Goal: Task Accomplishment & Management: Manage account settings

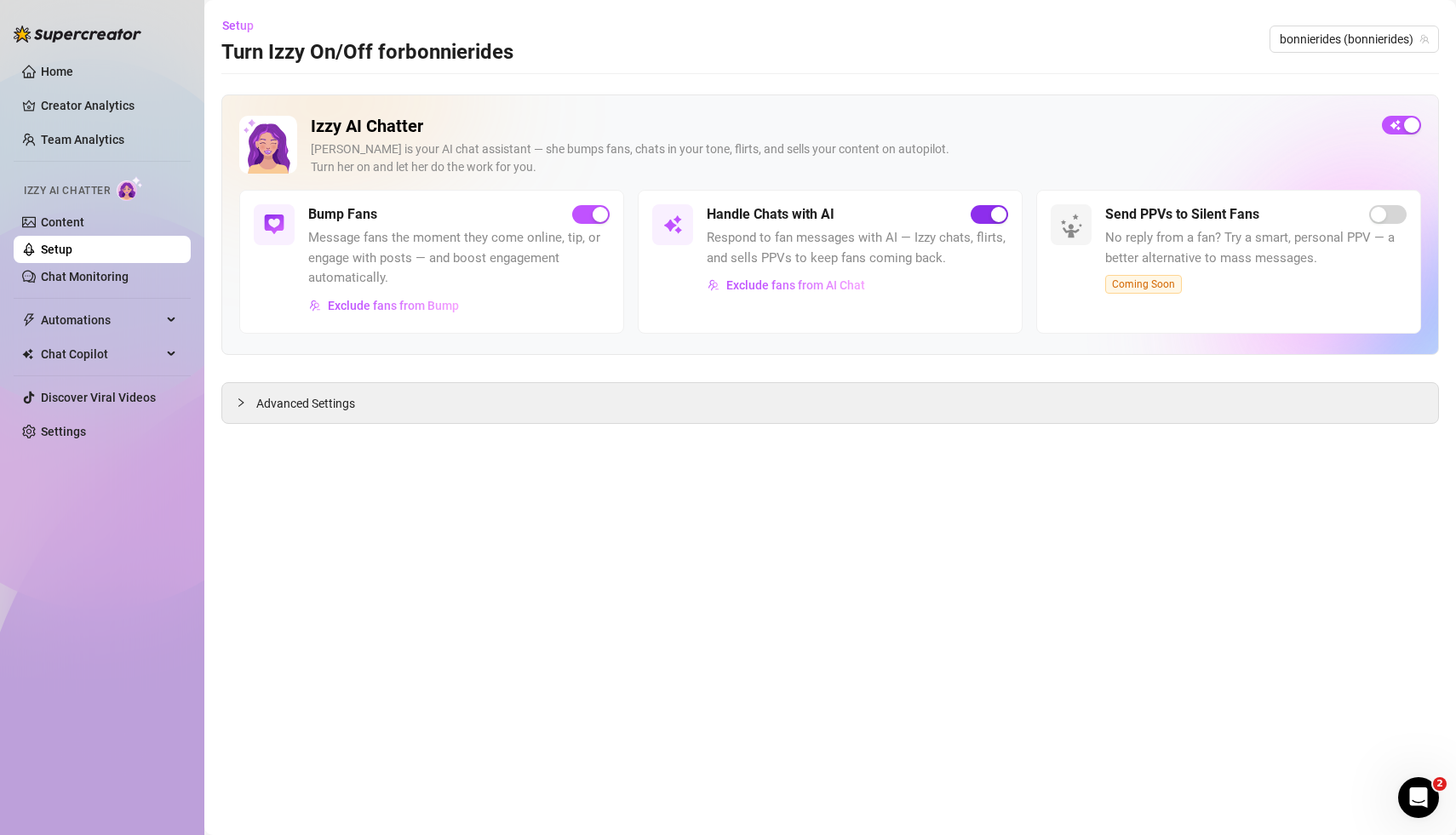
click at [998, 212] on div "button" at bounding box center [998, 215] width 15 height 15
click at [983, 216] on div "button" at bounding box center [979, 215] width 15 height 15
click at [53, 216] on link "Content" at bounding box center [62, 222] width 43 height 13
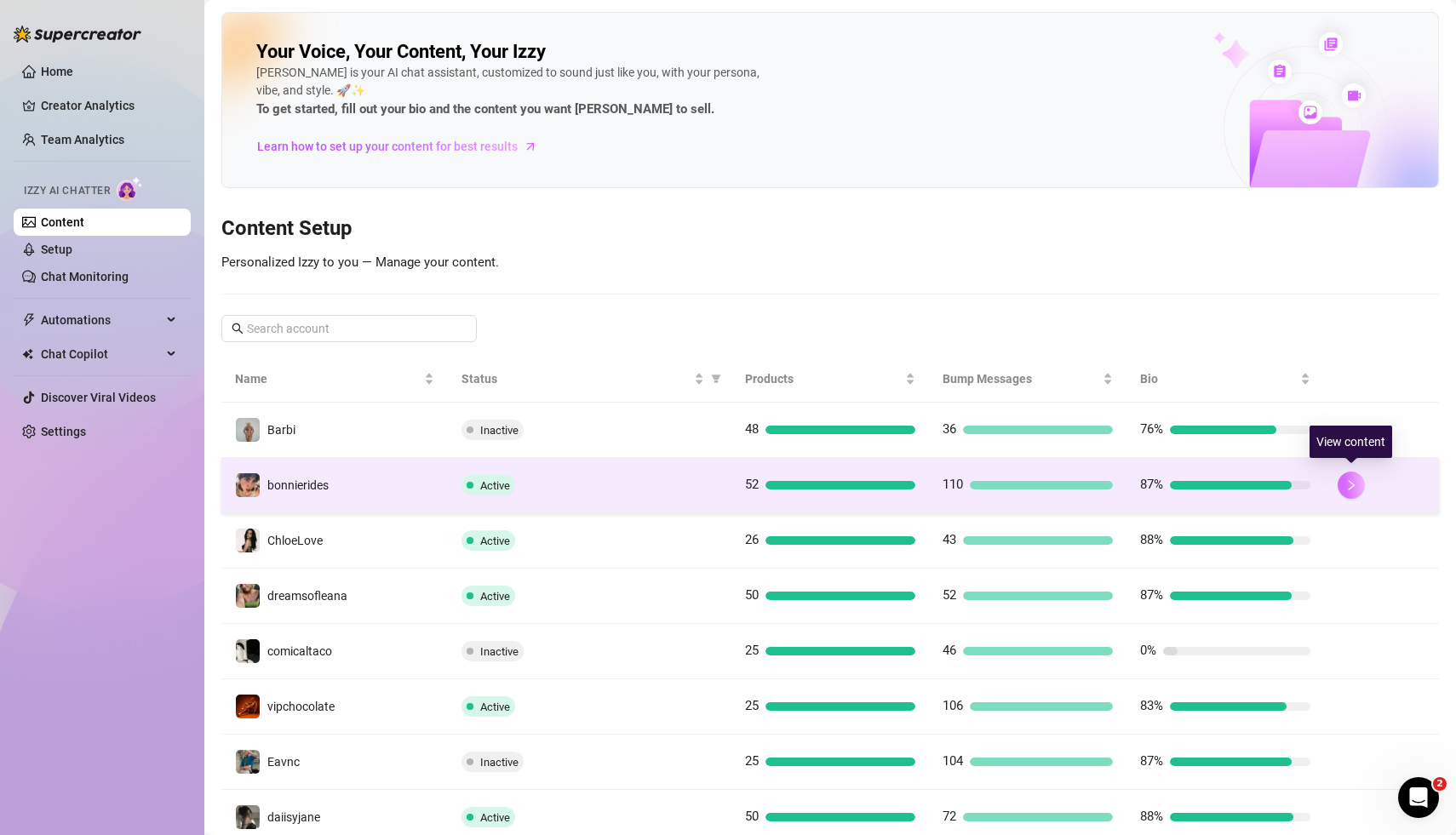
click at [1355, 480] on icon "right" at bounding box center [1351, 485] width 12 height 12
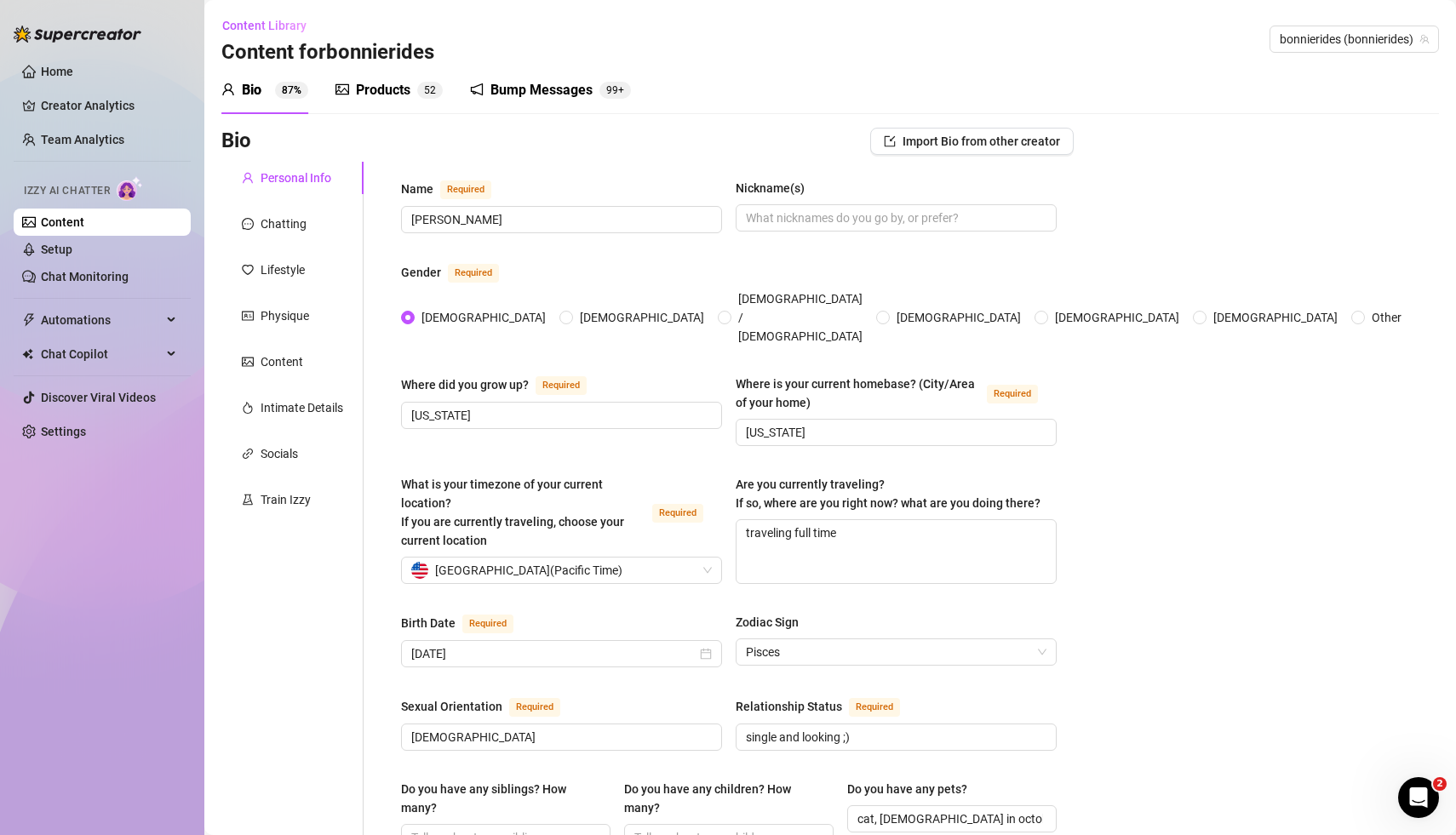
click at [392, 87] on div "Products" at bounding box center [383, 91] width 55 height 21
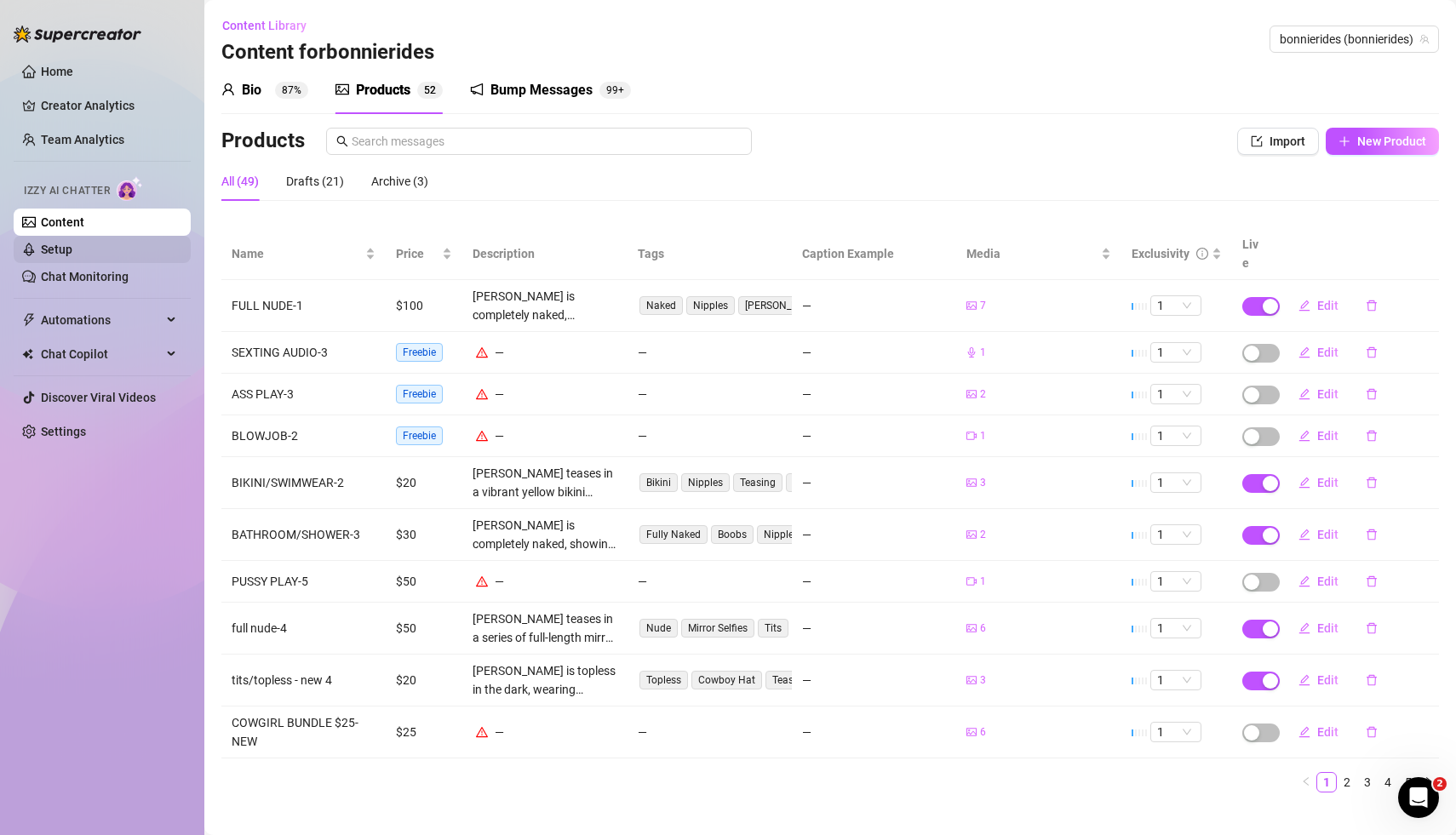
click at [70, 256] on link "Setup" at bounding box center [56, 250] width 31 height 13
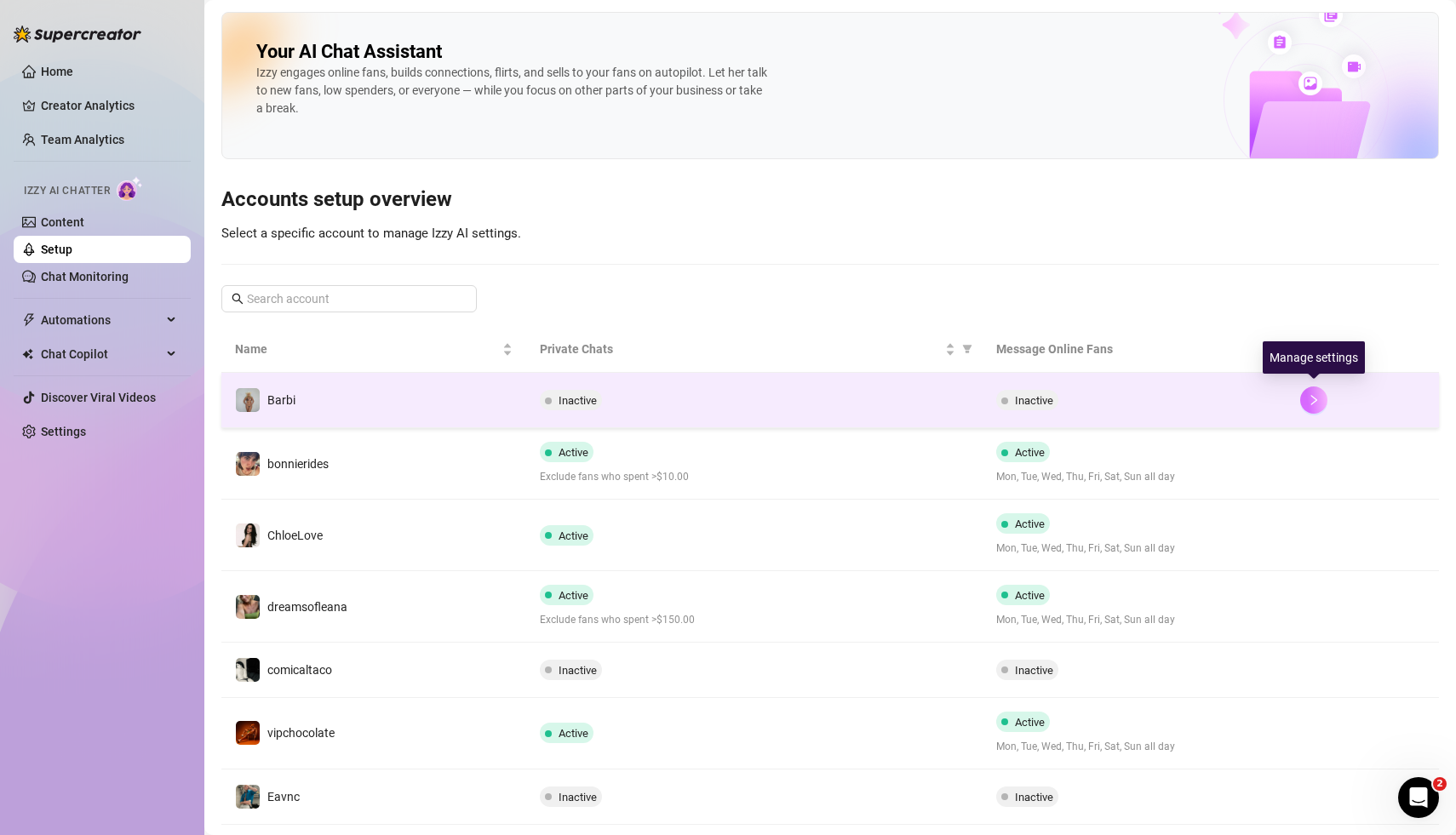
click at [1319, 400] on icon "right" at bounding box center [1313, 400] width 12 height 12
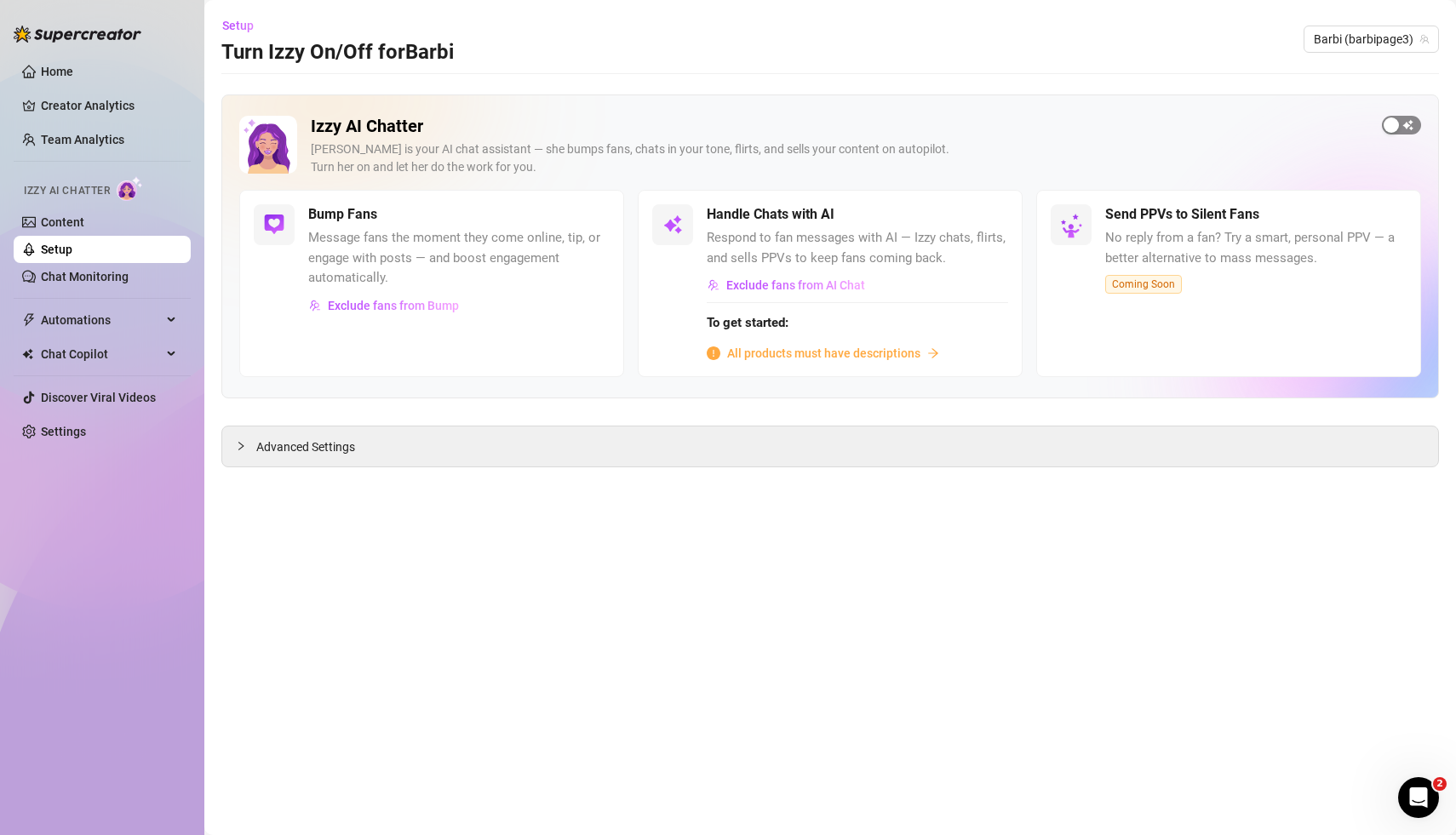
click at [1392, 125] on div "button" at bounding box center [1391, 125] width 15 height 15
click at [983, 214] on div "button" at bounding box center [979, 215] width 15 height 15
click at [982, 218] on div "button" at bounding box center [979, 215] width 15 height 15
click at [980, 215] on div "button" at bounding box center [979, 215] width 15 height 15
click at [860, 596] on main "Setup Turn Izzy On/Off for [PERSON_NAME] (barbipage3) Izzy AI Chatter [PERSON_N…" at bounding box center [830, 417] width 1252 height 835
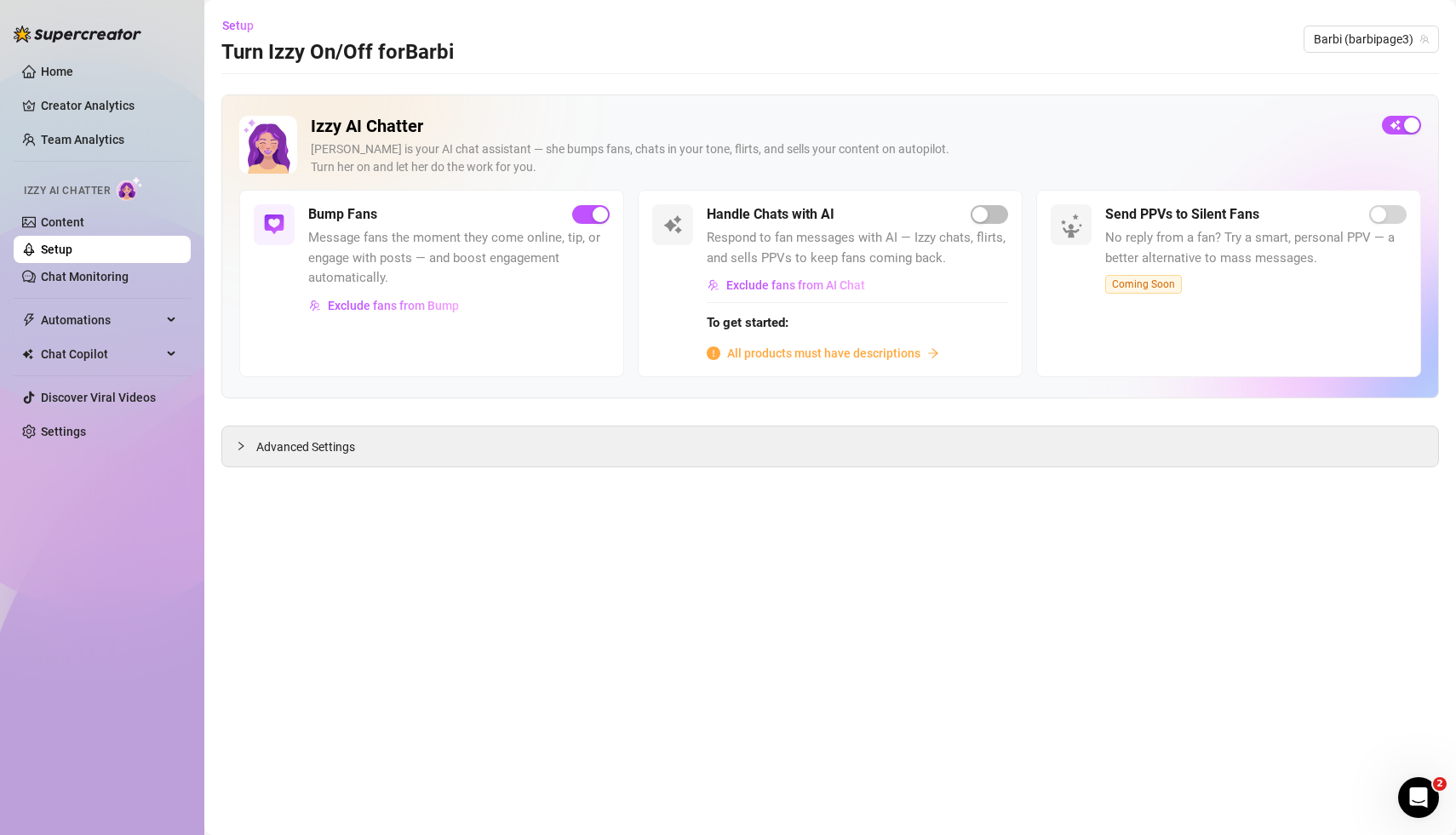
click at [883, 357] on span "All products must have descriptions" at bounding box center [823, 354] width 193 height 19
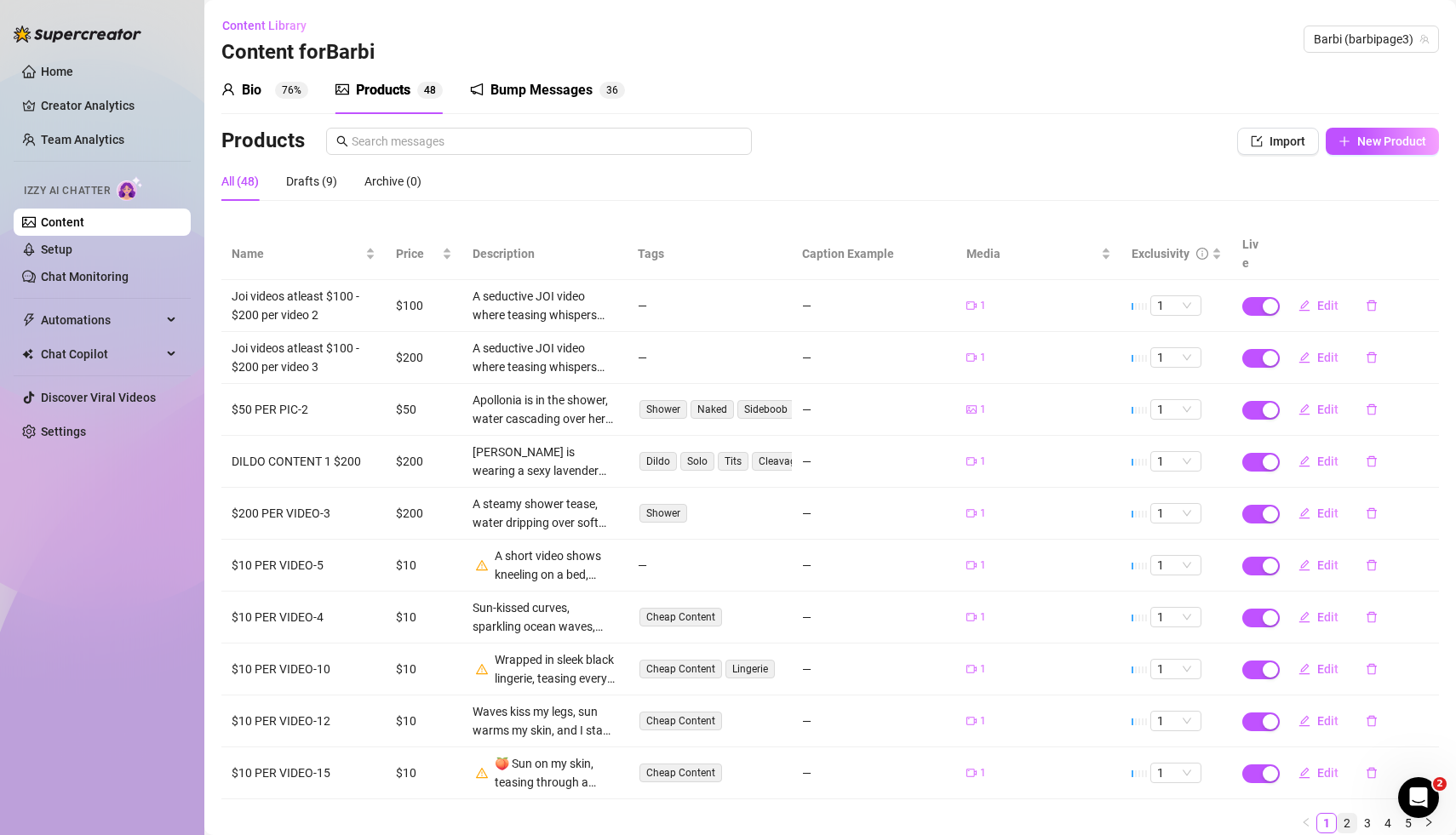
click at [1348, 814] on link "2" at bounding box center [1347, 824] width 19 height 19
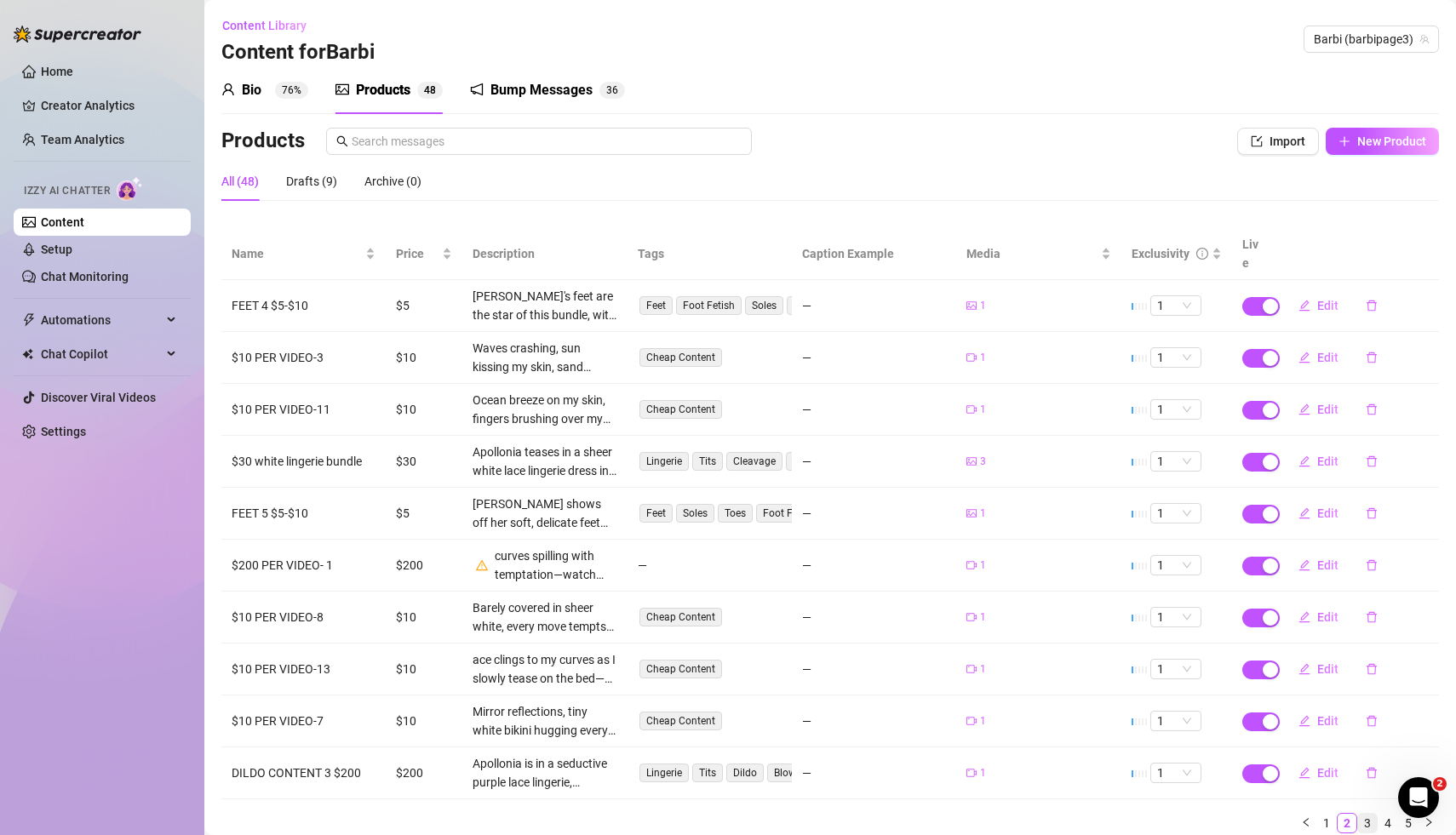
click at [1368, 814] on link "3" at bounding box center [1367, 824] width 19 height 19
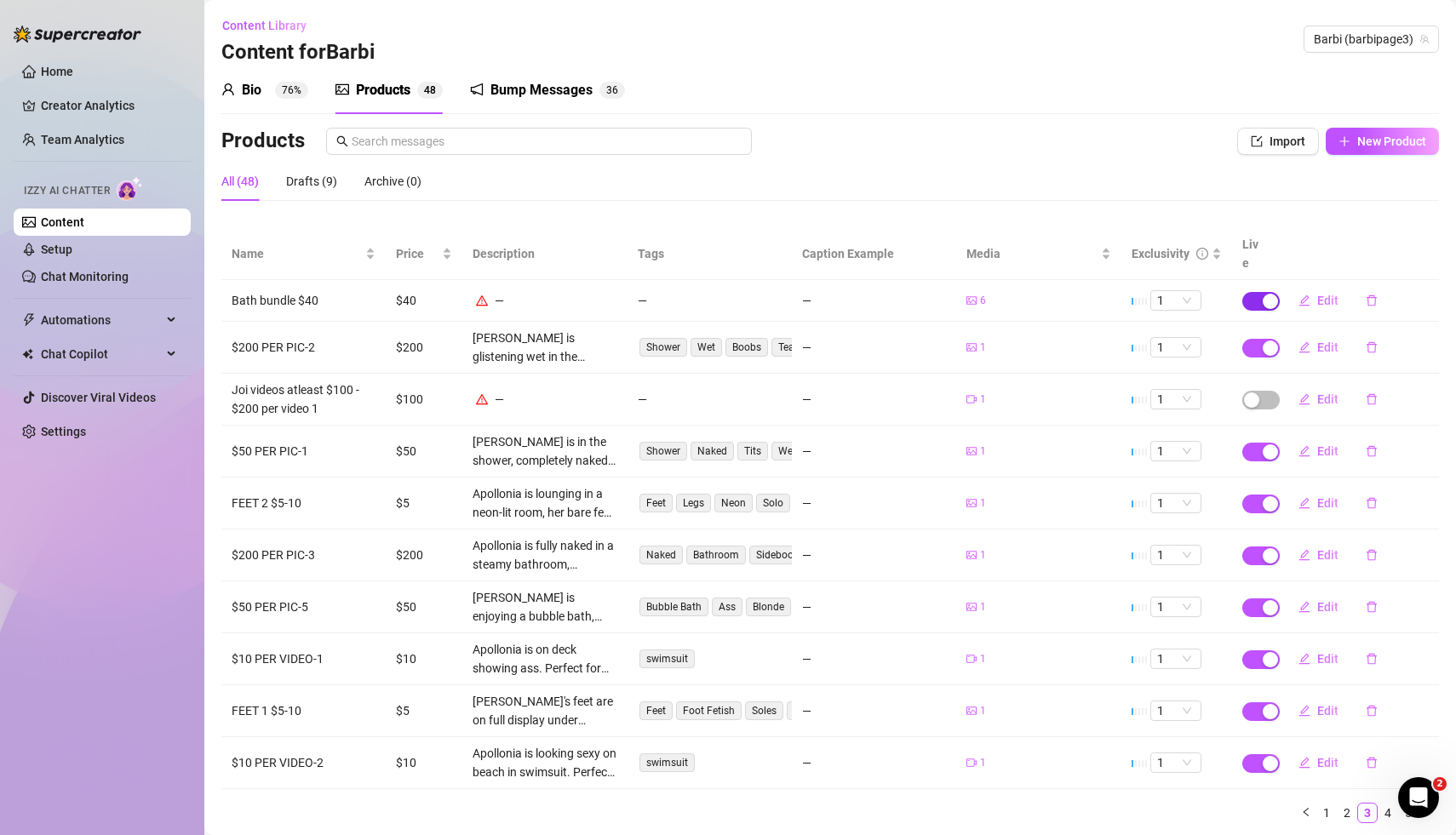
click at [1266, 294] on div "button" at bounding box center [1270, 302] width 15 height 15
click at [1392, 241] on span "OK" at bounding box center [1395, 241] width 16 height 13
click at [1391, 804] on link "4" at bounding box center [1388, 813] width 19 height 19
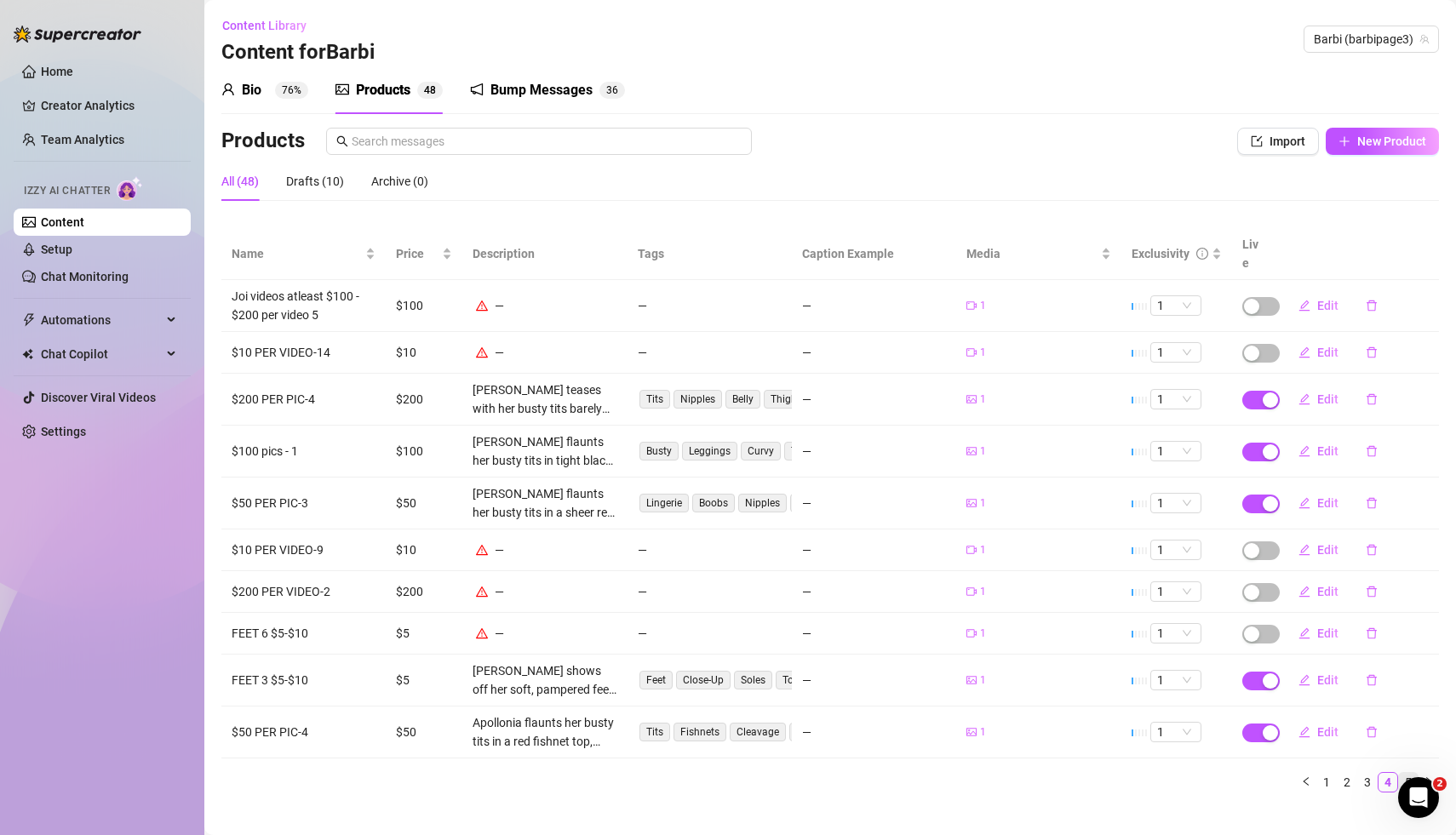
click at [1411, 774] on link "5" at bounding box center [1409, 783] width 19 height 19
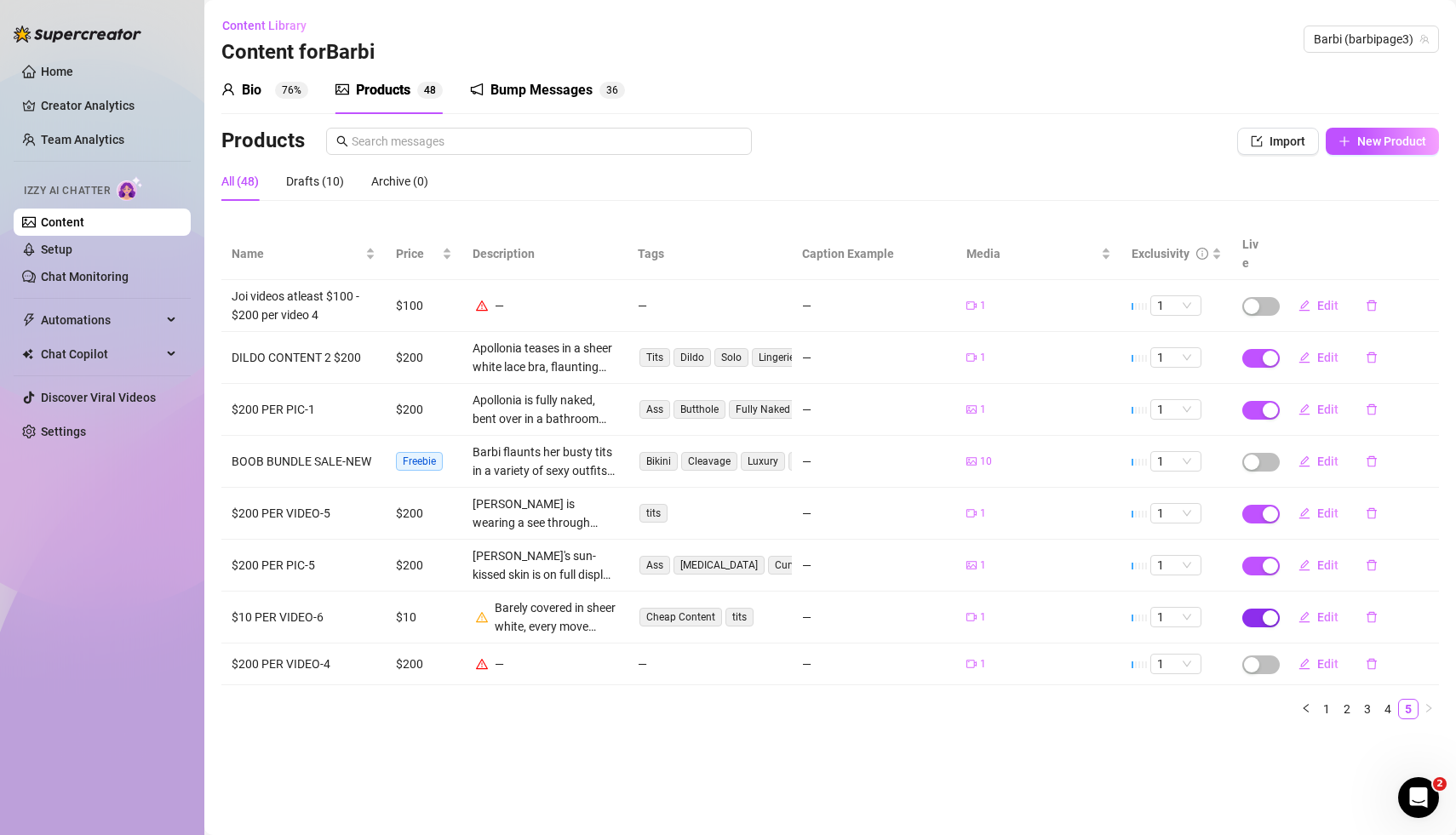
click at [1270, 611] on div "button" at bounding box center [1270, 618] width 15 height 15
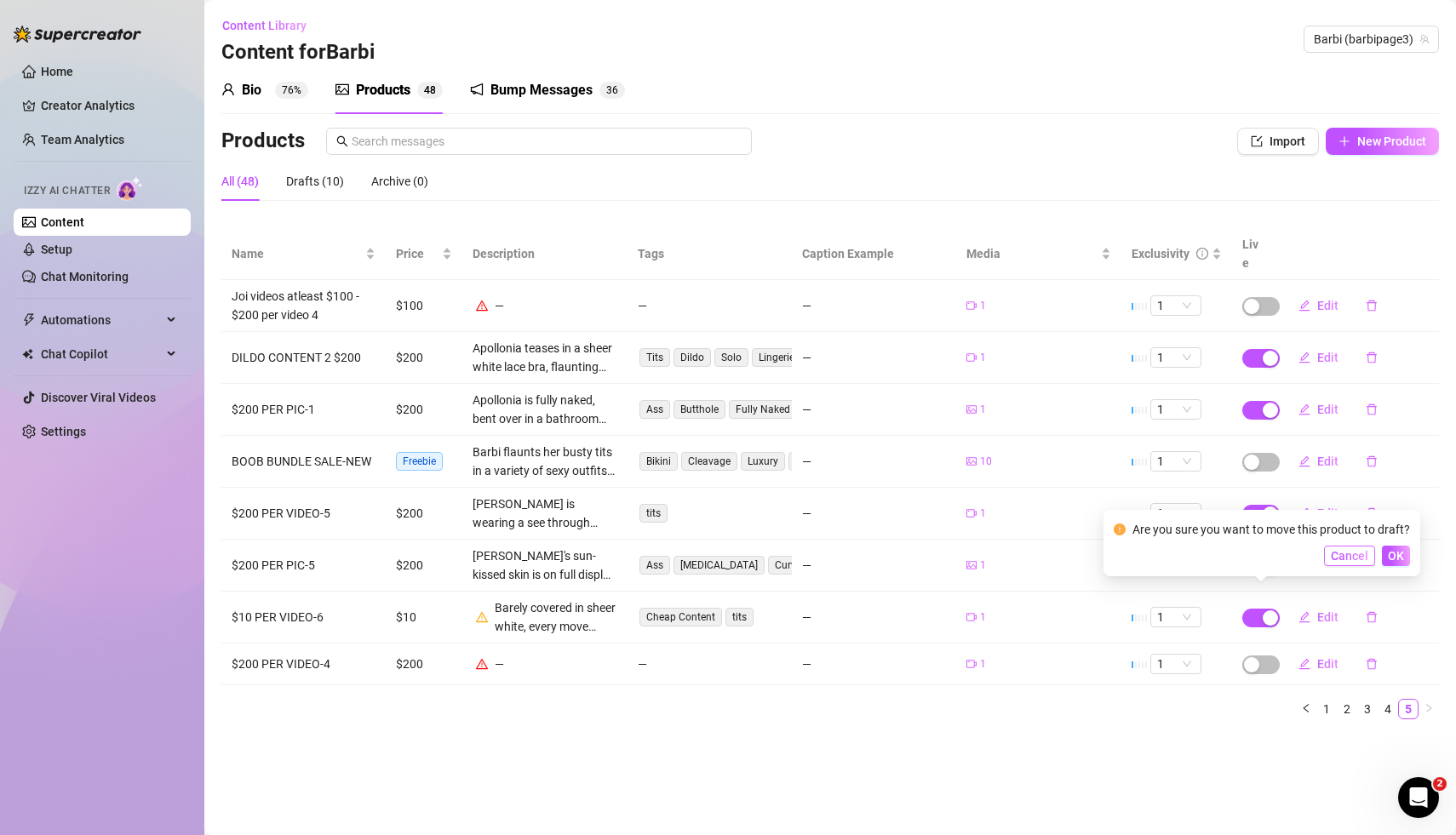
click at [1345, 560] on span "Cancel" at bounding box center [1349, 556] width 38 height 13
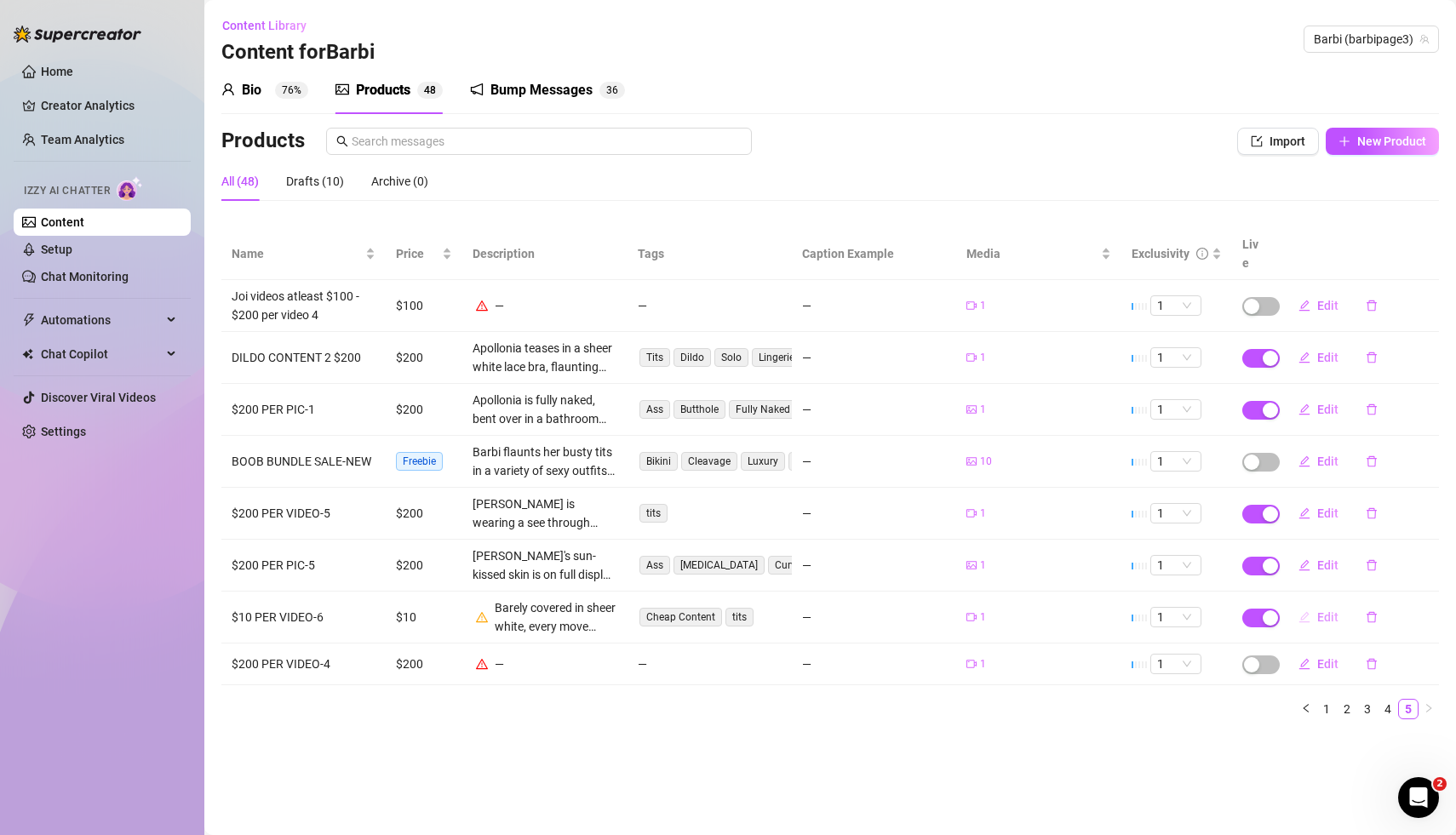
click at [1329, 611] on span "Edit" at bounding box center [1327, 618] width 22 height 13
type textarea "Type your message here..."
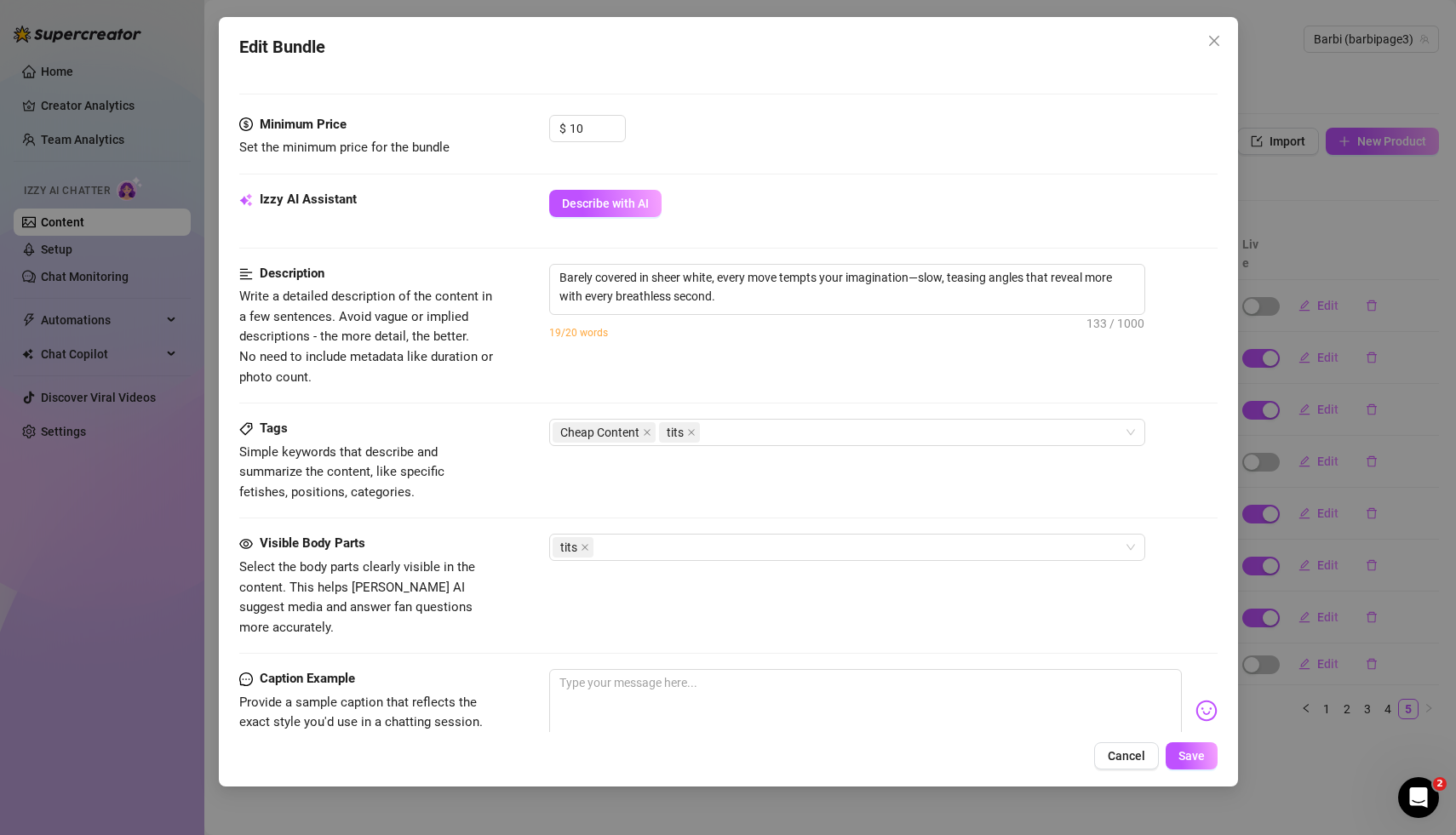
scroll to position [494, 0]
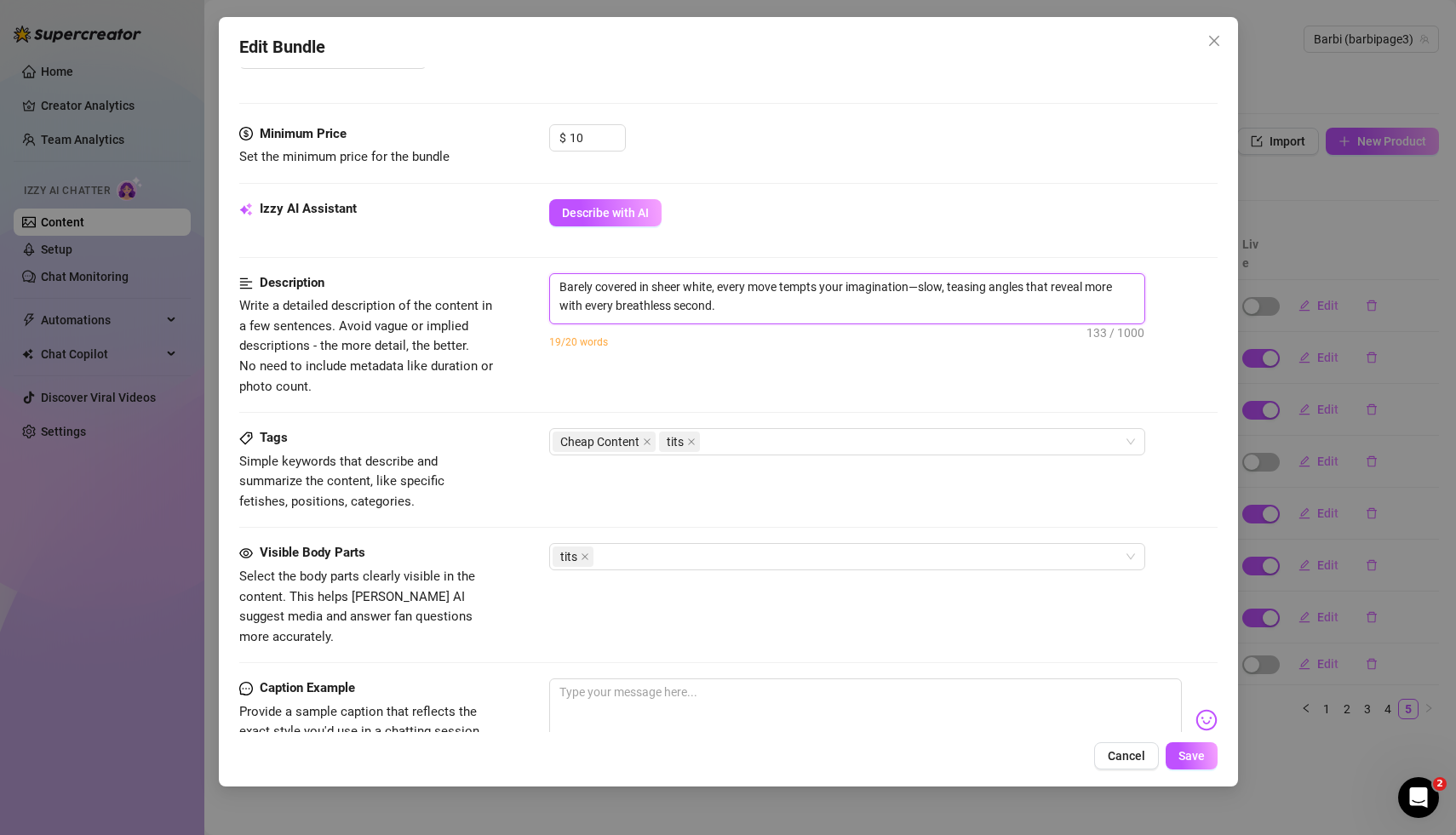
click at [785, 312] on textarea "Barely covered in sheer white, every move tempts your imagination—slow, teasing…" at bounding box center [847, 296] width 595 height 44
type textarea "Barely covered in sheer white, every move tempts your imagination—slow, teasing…"
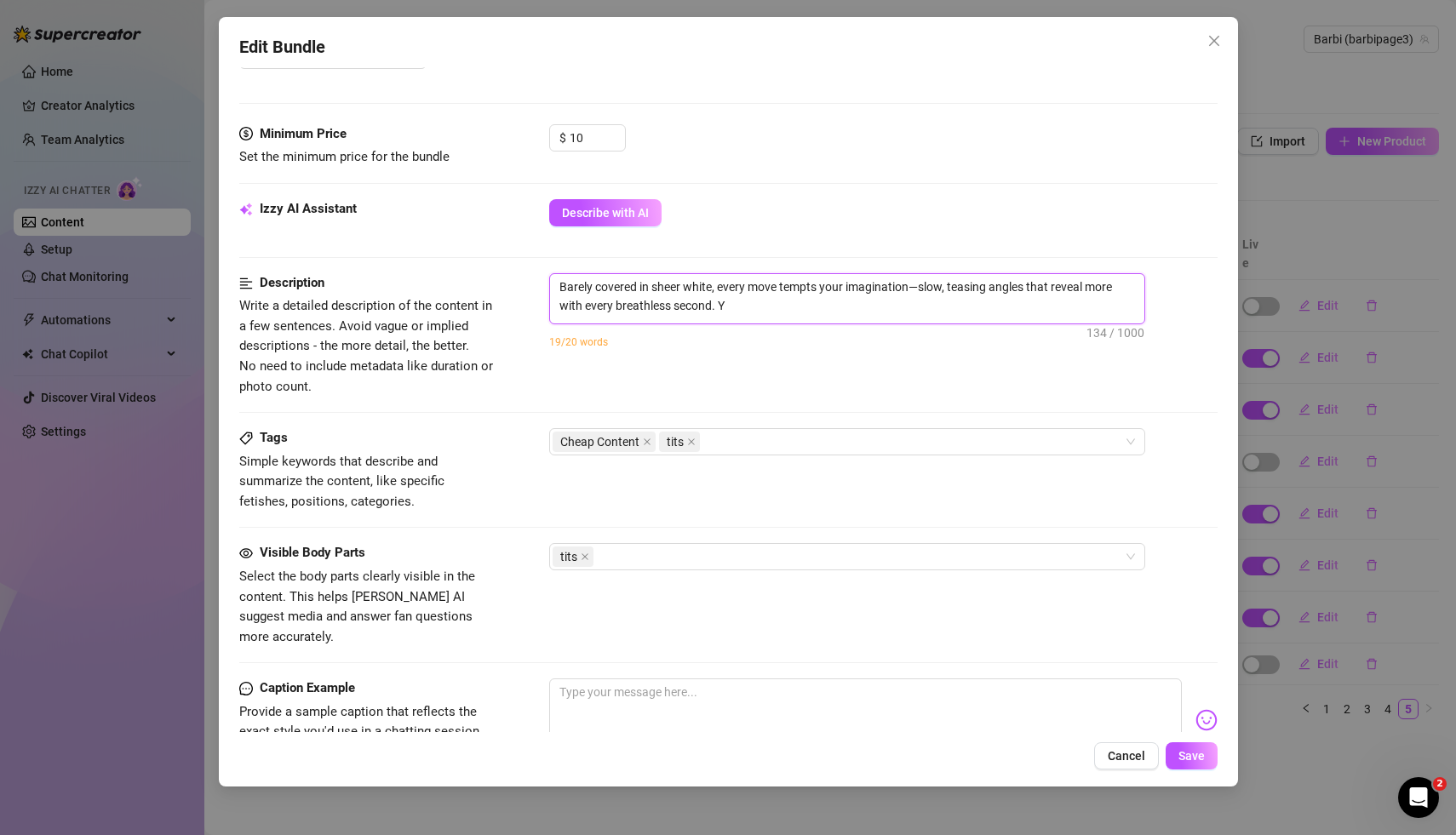
type textarea "Barely covered in sheer white, every move tempts your imagination—slow, teasing…"
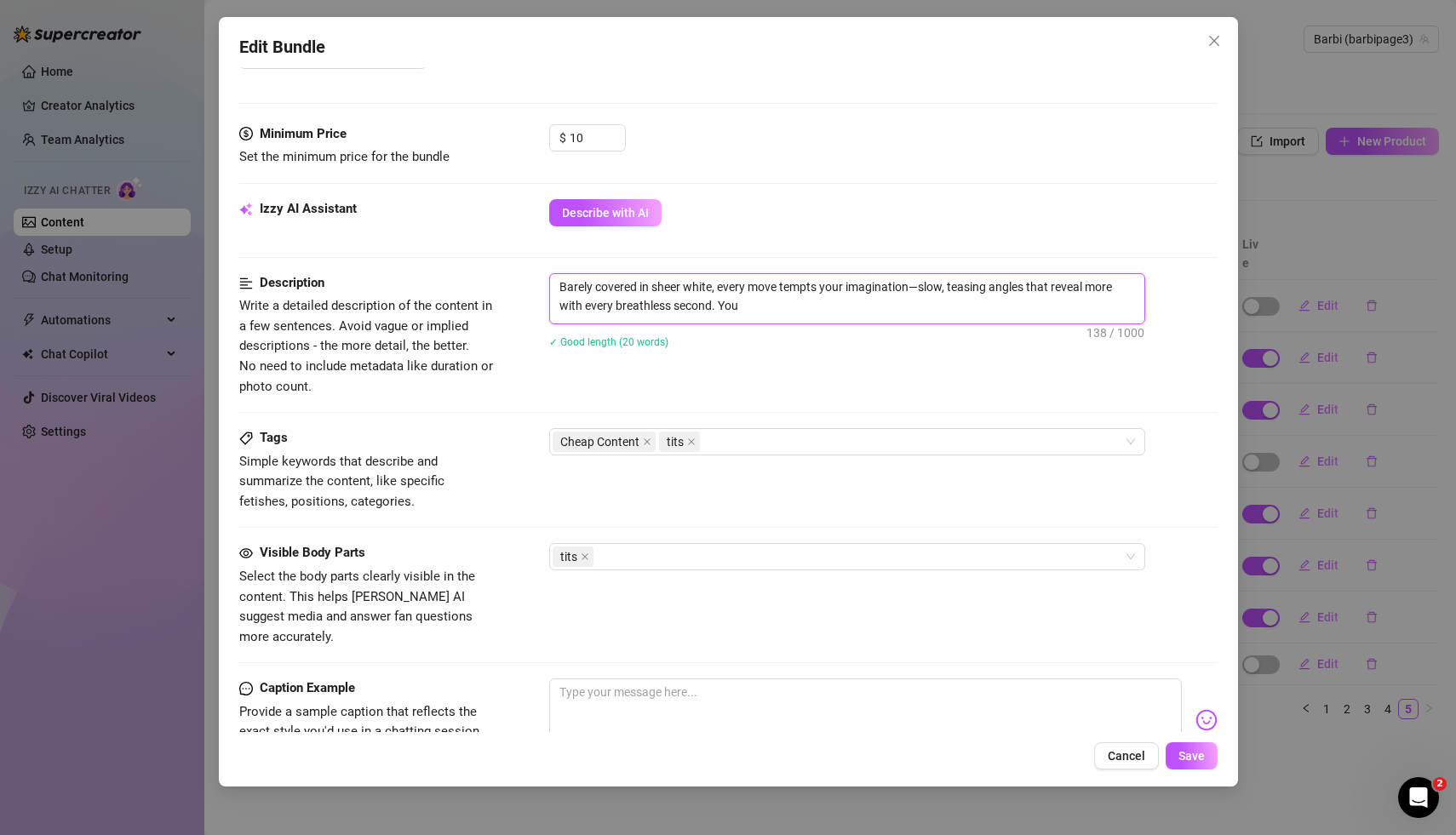
type textarea "Barely covered in sheer white, every move tempts your imagination—slow, teasing…"
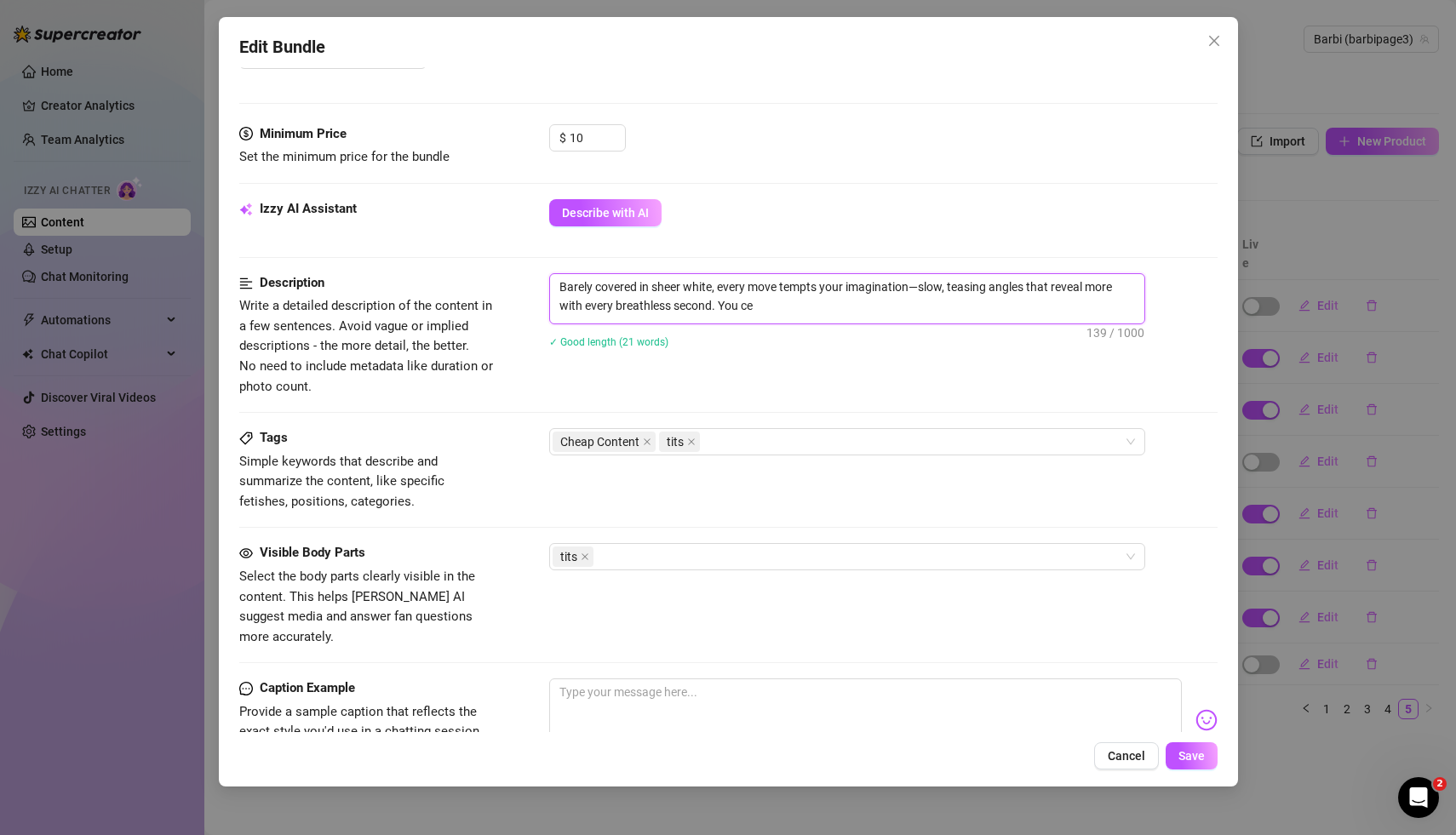
type textarea "Barely covered in sheer white, every move tempts your imagination—slow, teasing…"
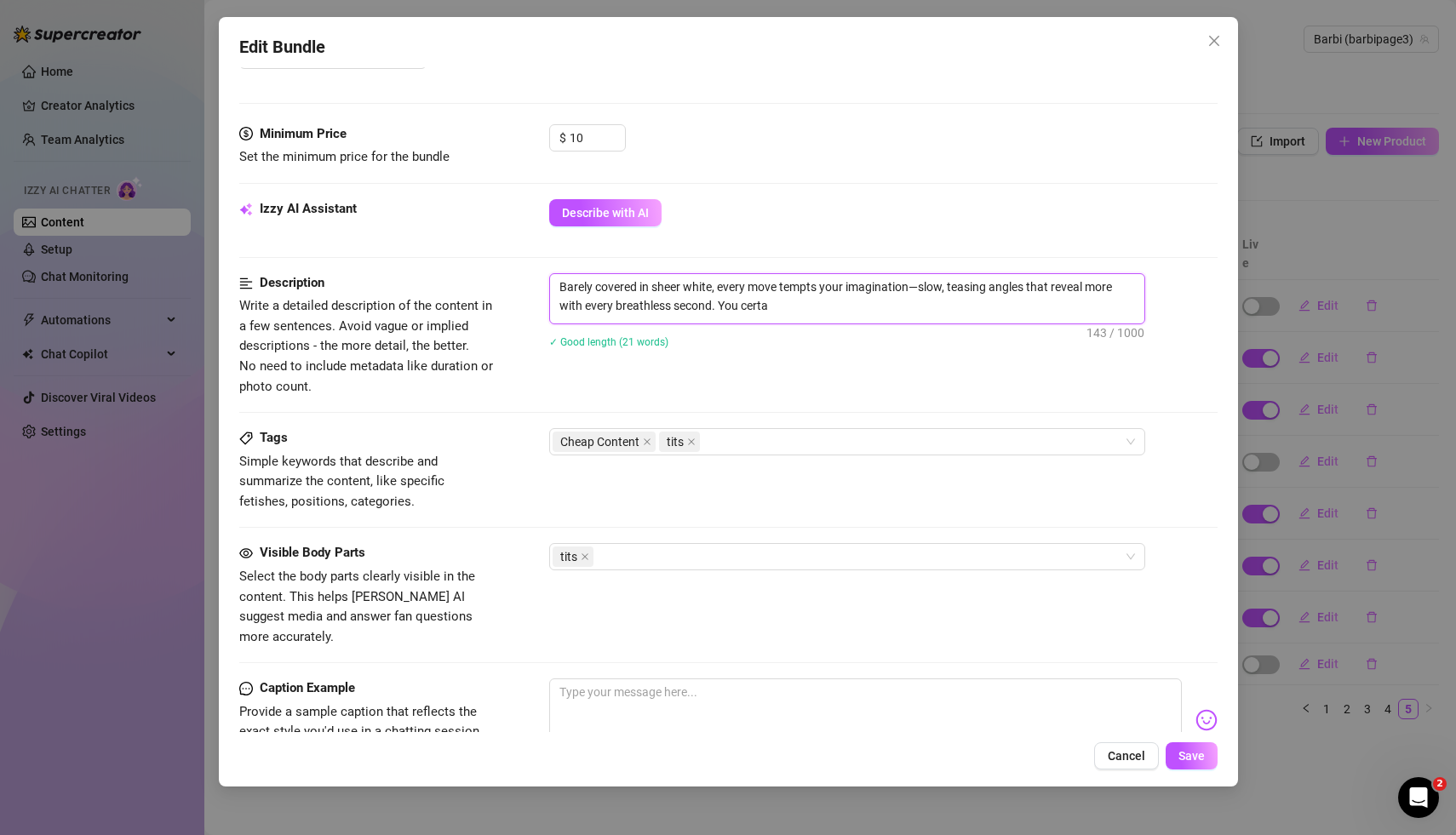
type textarea "Barely covered in sheer white, every move tempts your imagination—slow, teasing…"
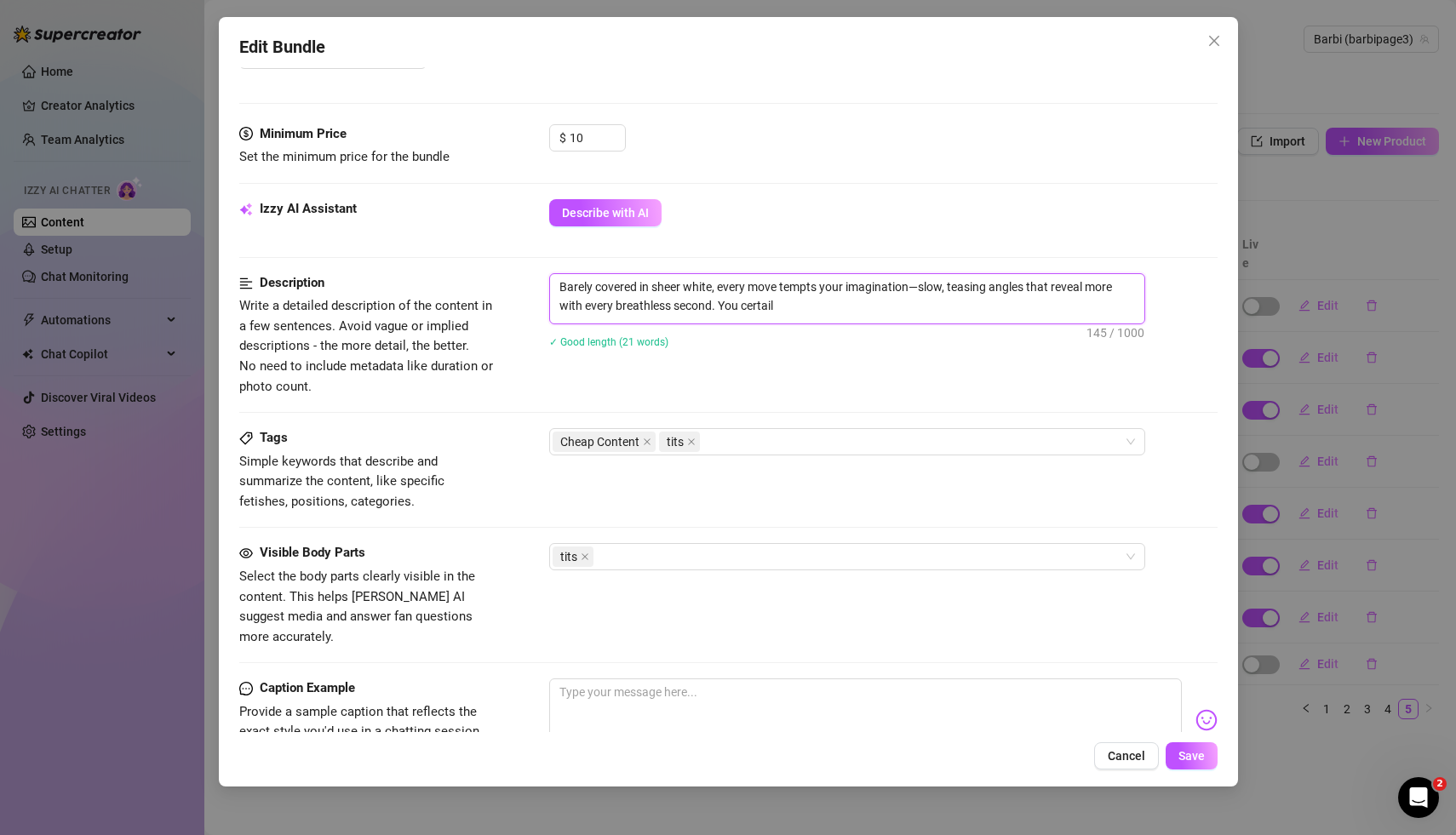
type textarea "Barely covered in sheer white, every move tempts your imagination—slow, teasing…"
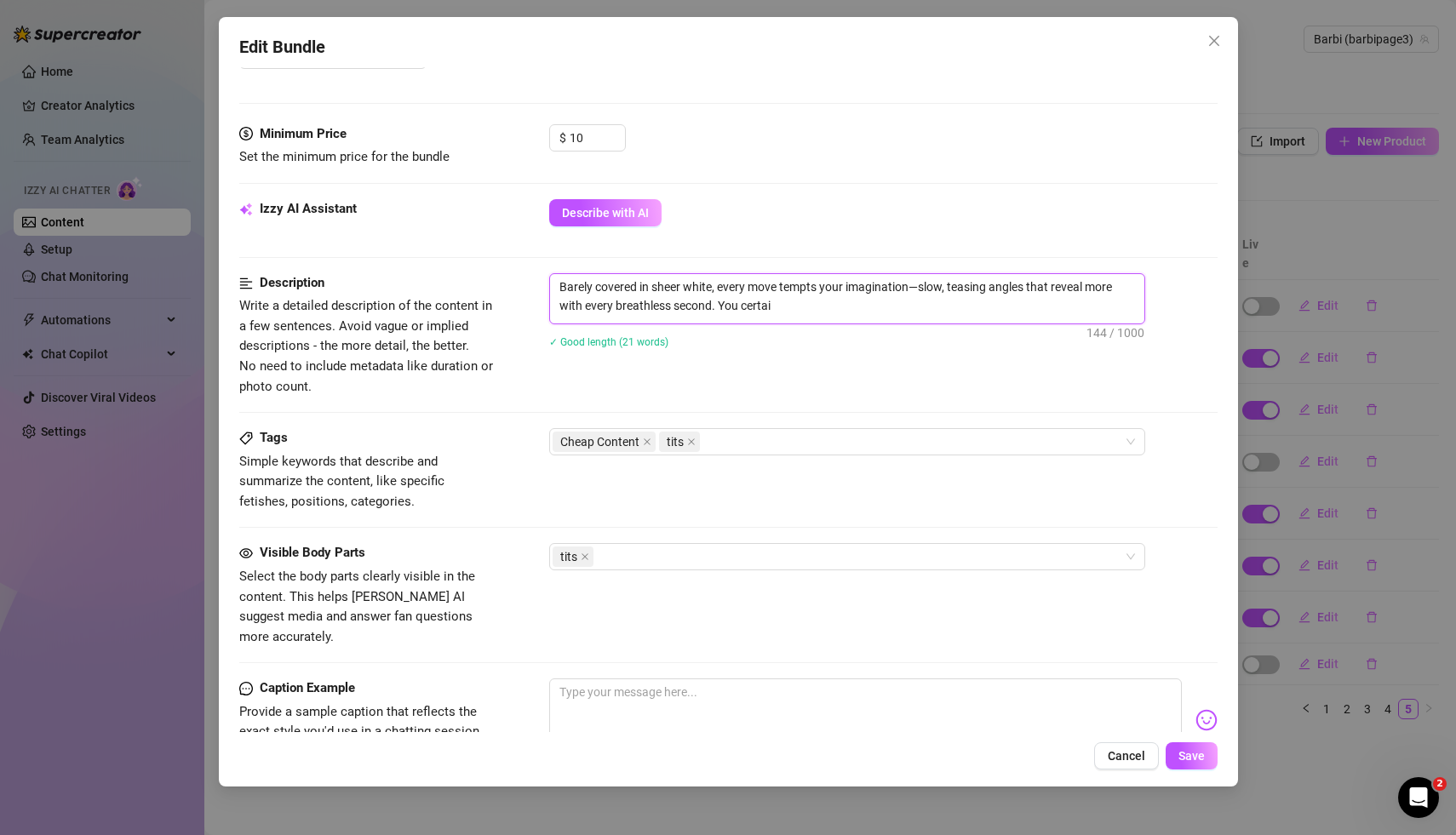
type textarea "Barely covered in sheer white, every move tempts your imagination—slow, teasing…"
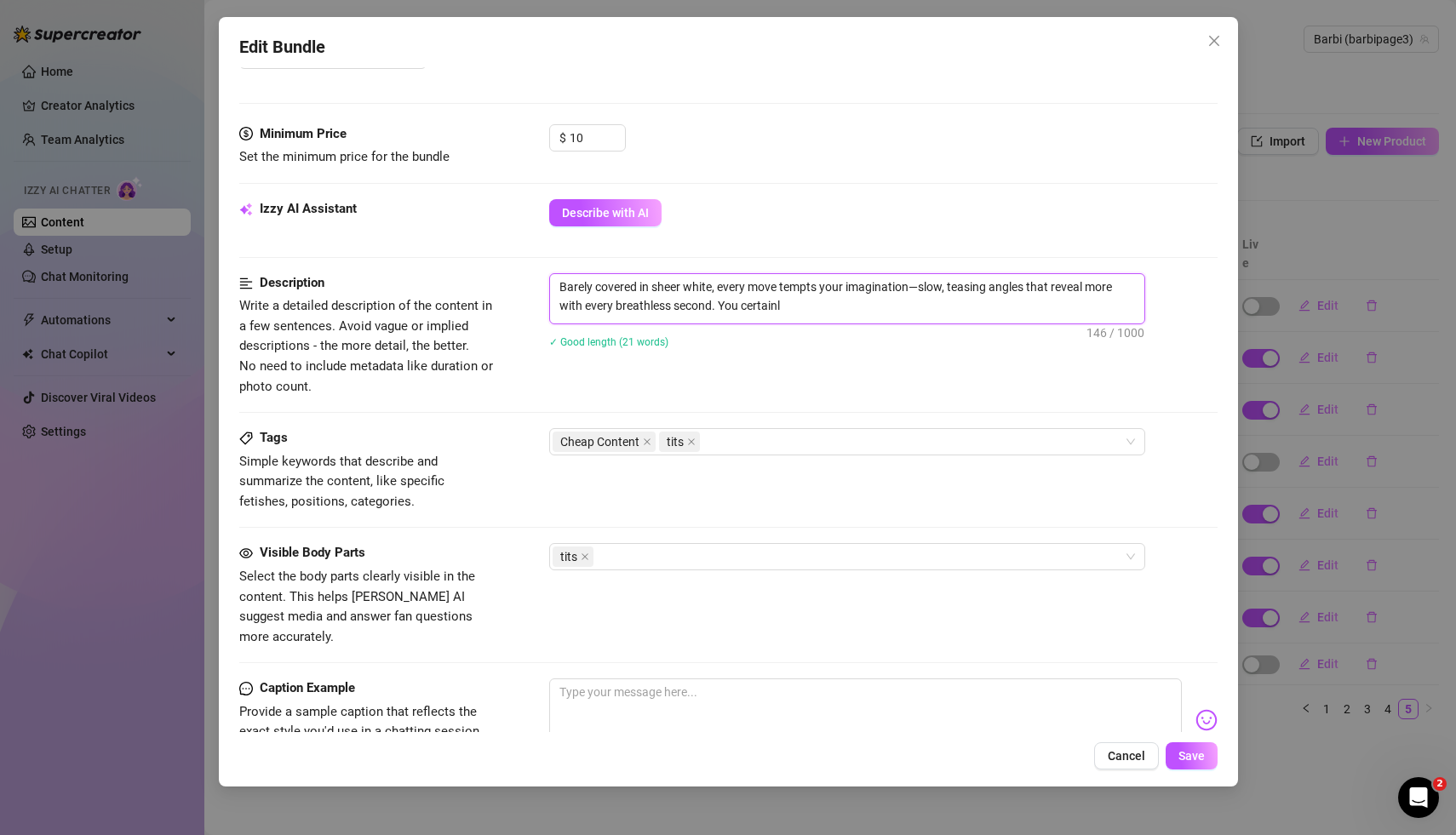
type textarea "Barely covered in sheer white, every move tempts your imagination—slow, teasing…"
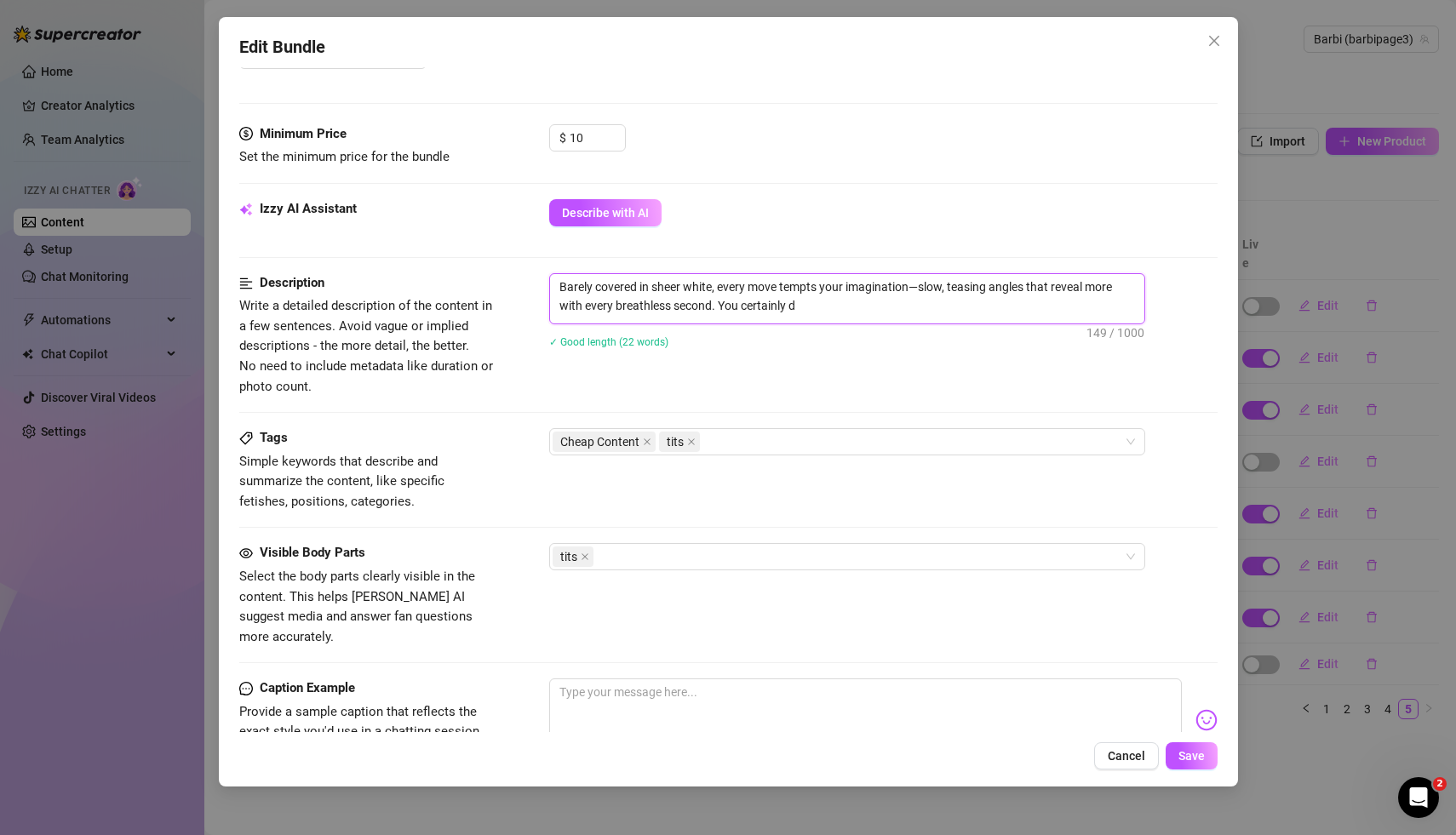
type textarea "Barely covered in sheer white, every move tempts your imagination—slow, teasing…"
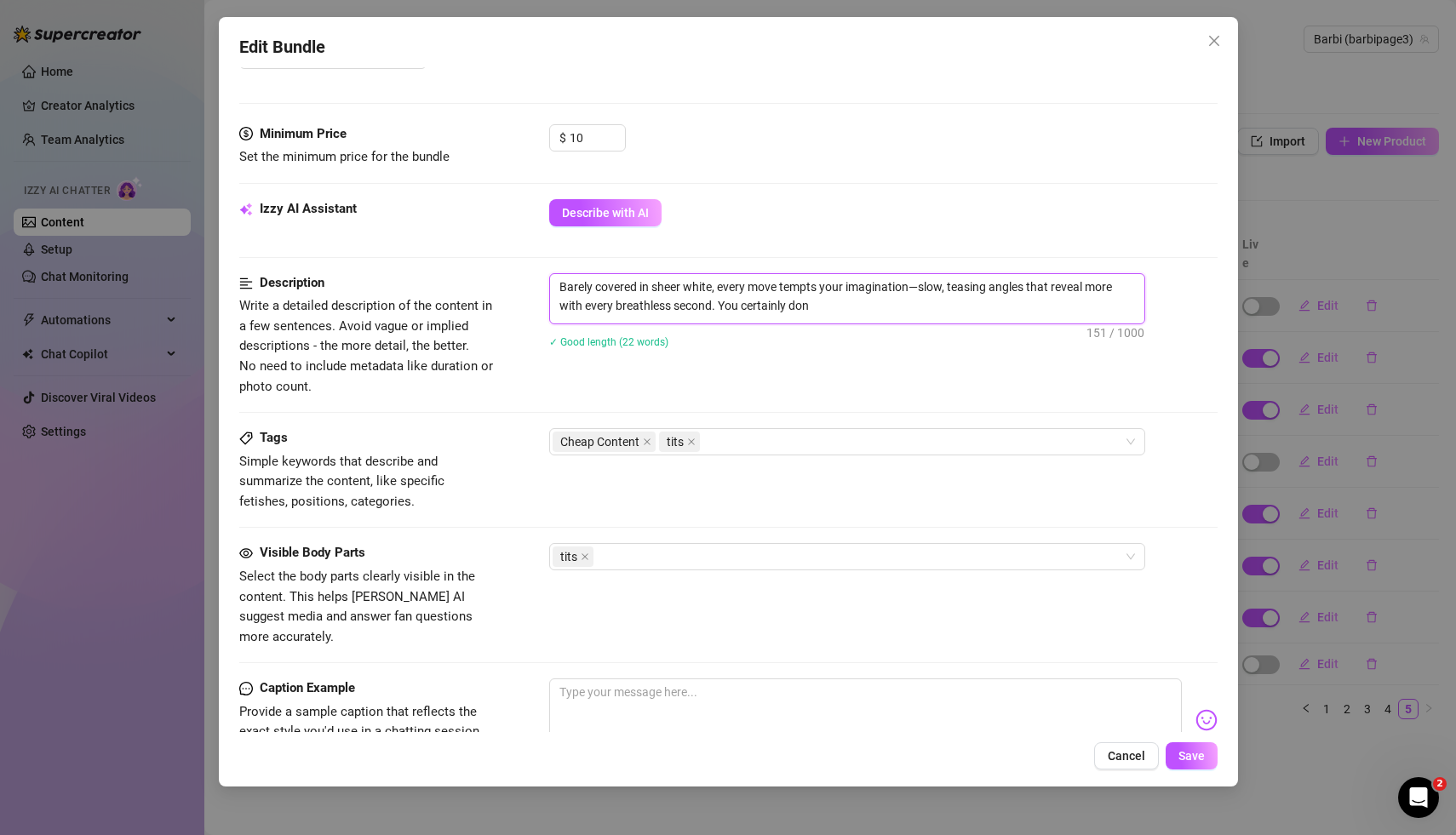
type textarea "Barely covered in sheer white, every move tempts your imagination—slow, teasing…"
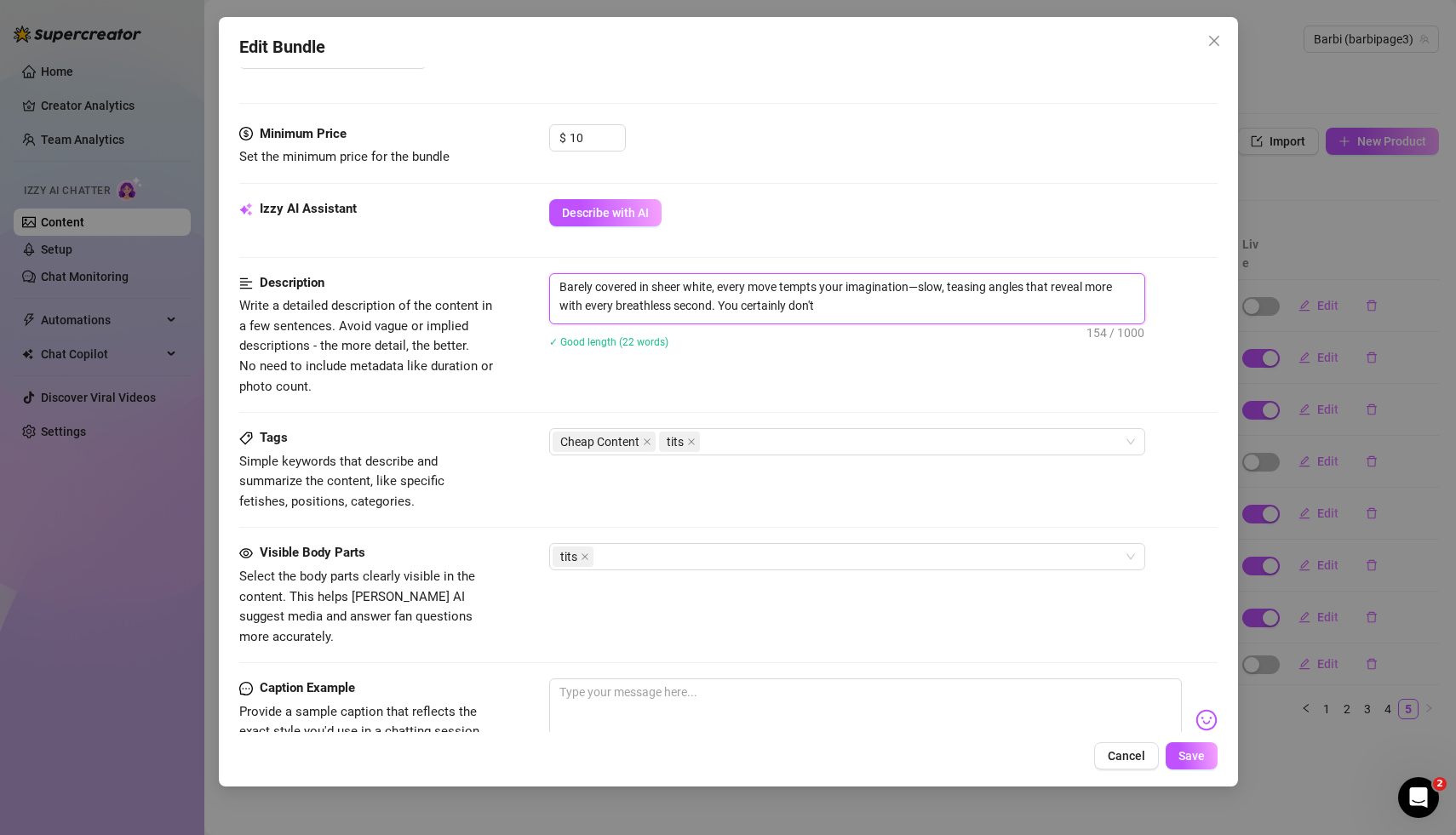
type textarea "Barely covered in sheer white, every move tempts your imagination—slow, teasing…"
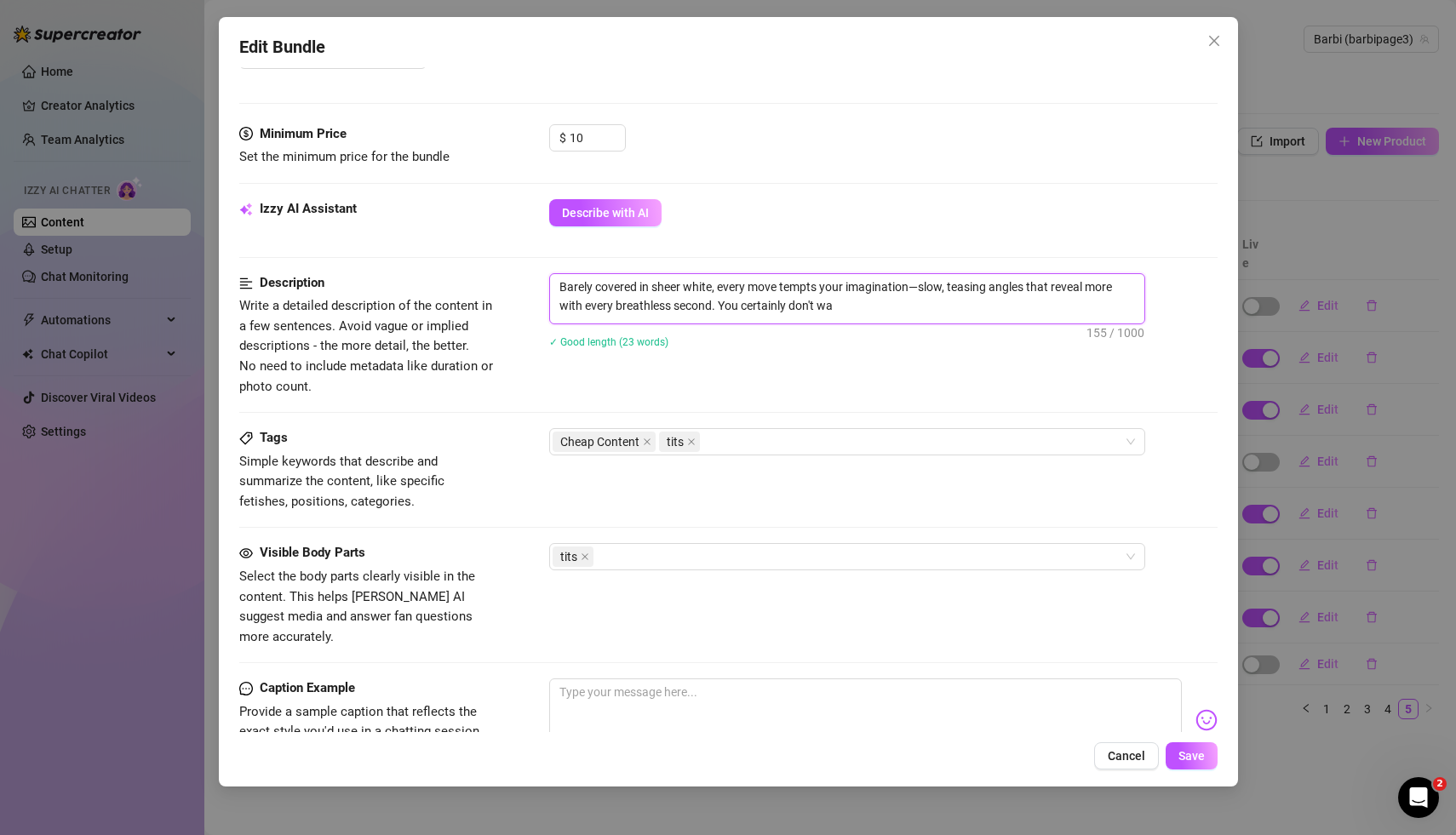
type textarea "Barely covered in sheer white, every move tempts your imagination—slow, teasing…"
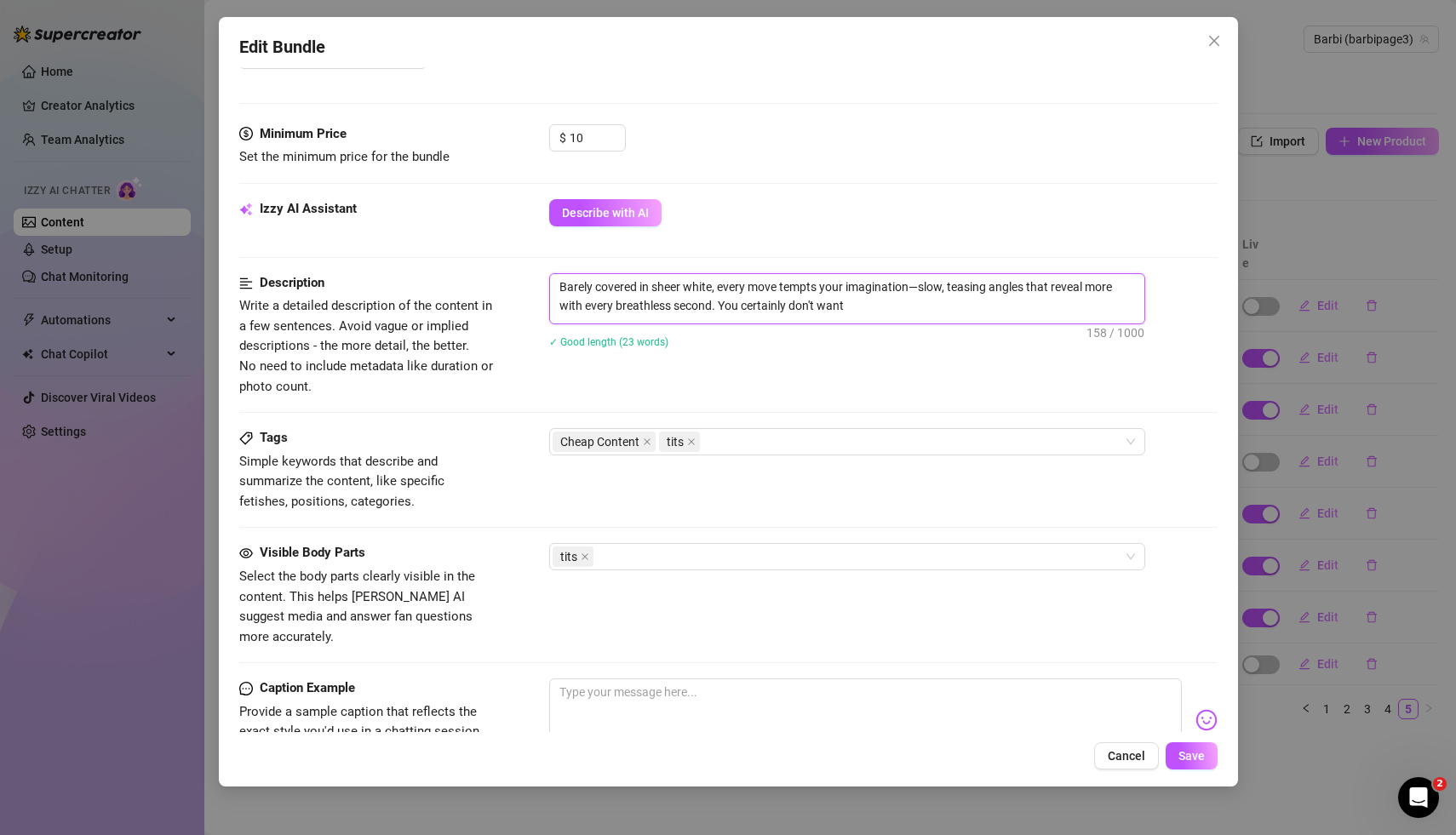
type textarea "Barely covered in sheer white, every move tempts your imagination—slow, teasing…"
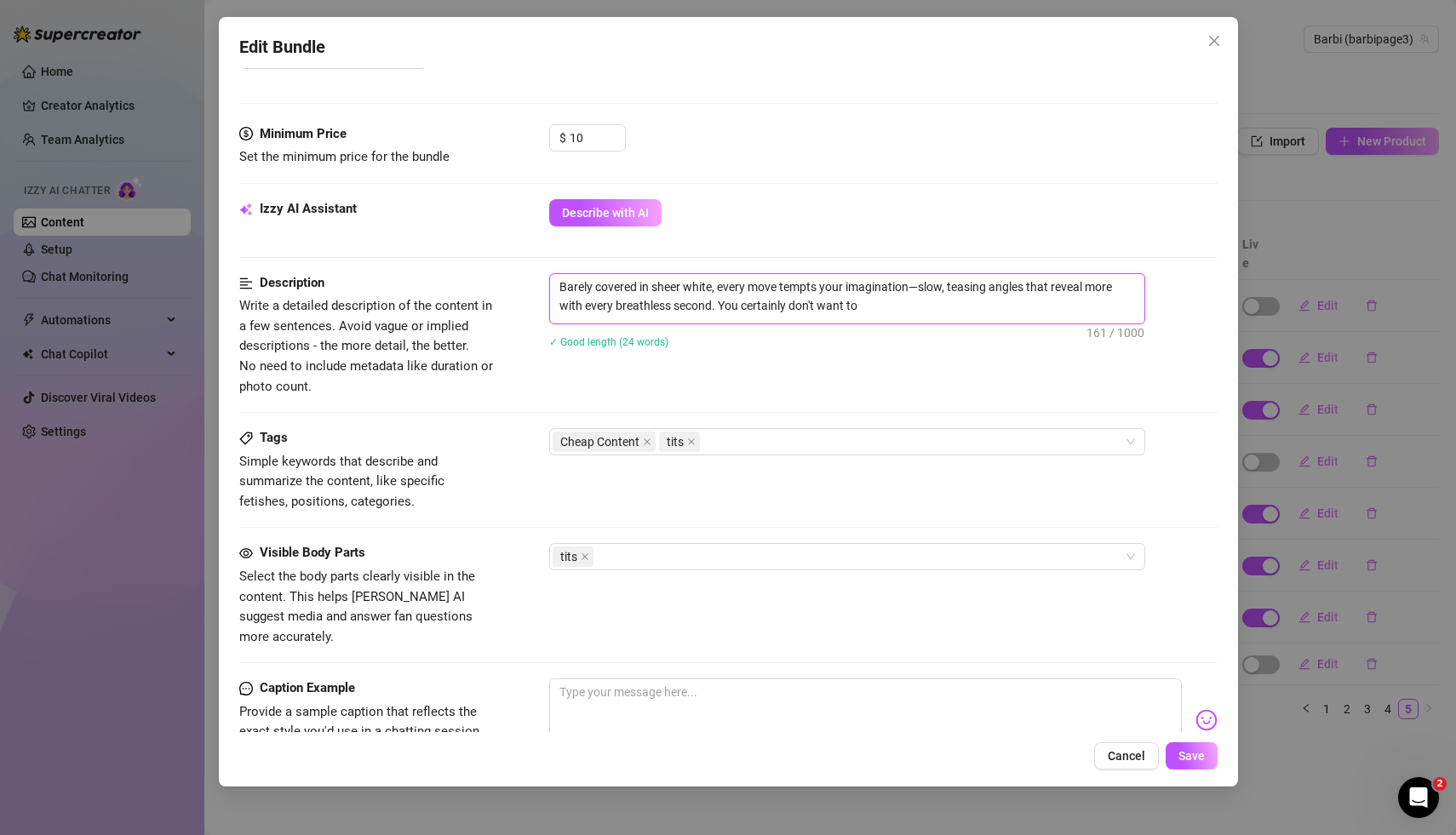
type textarea "Barely covered in sheer white, every move tempts your imagination—slow, teasing…"
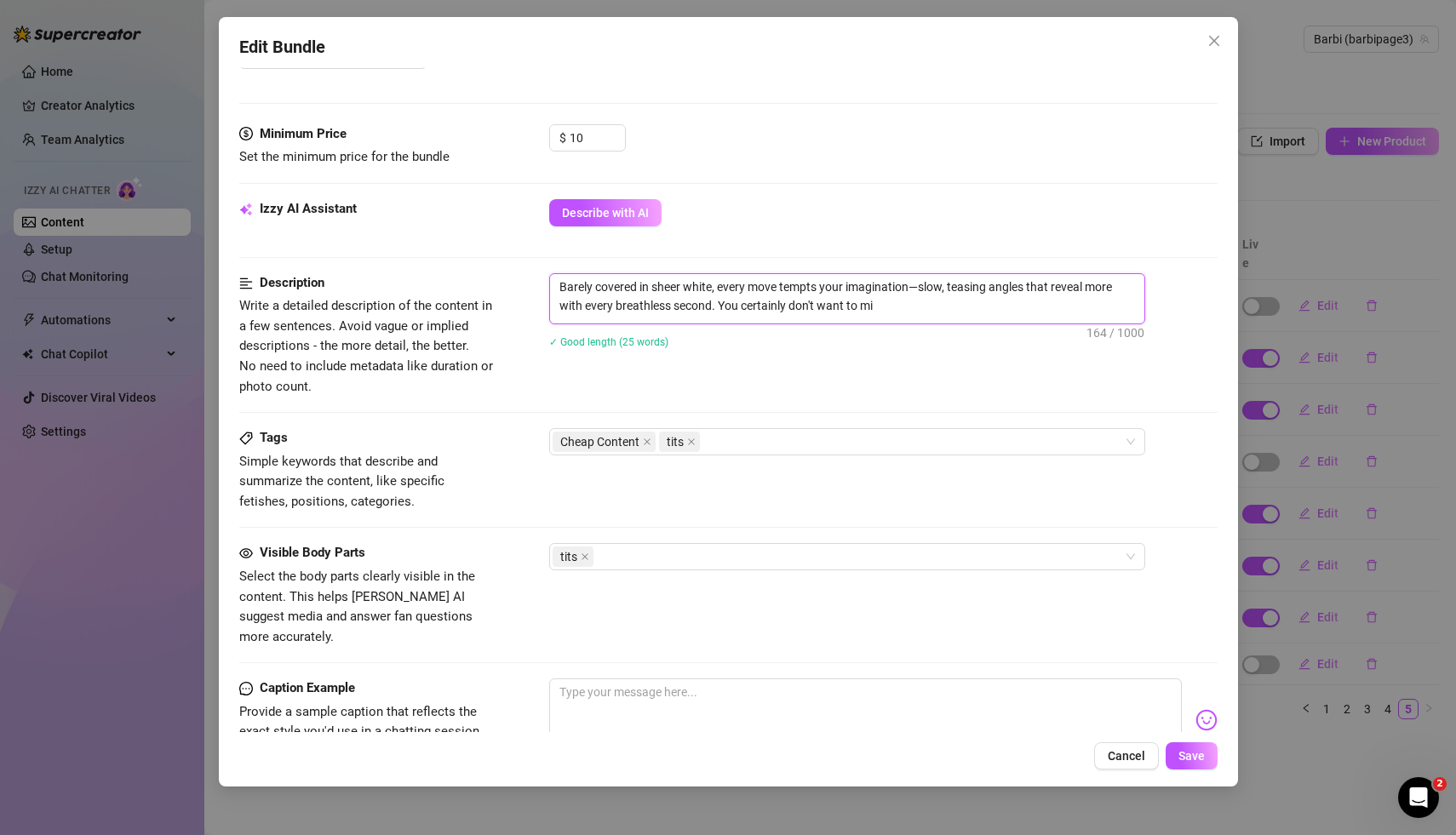
type textarea "Barely covered in sheer white, every move tempts your imagination—slow, teasing…"
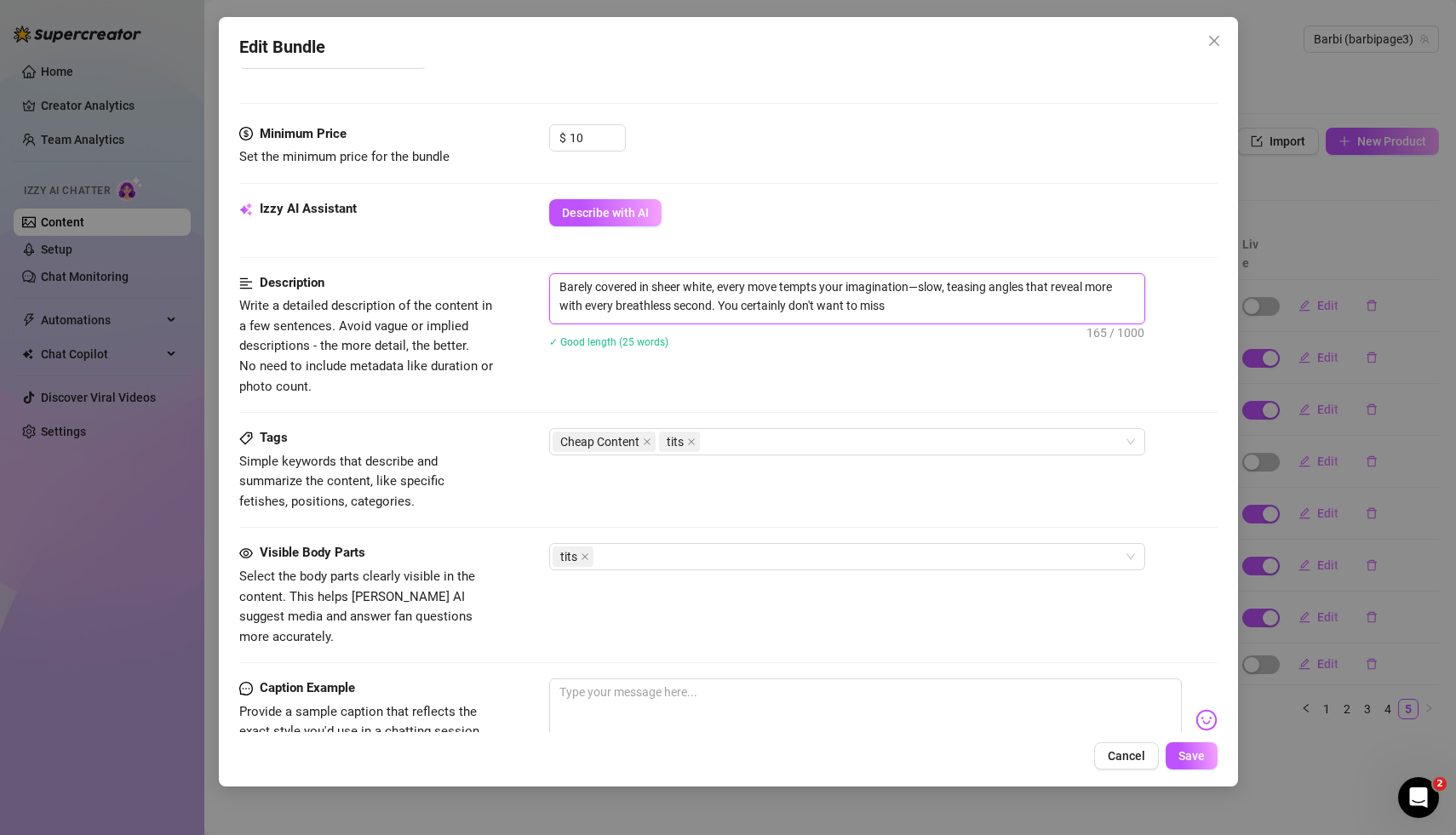
type textarea "Barely covered in sheer white, every move tempts your imagination—slow, teasing…"
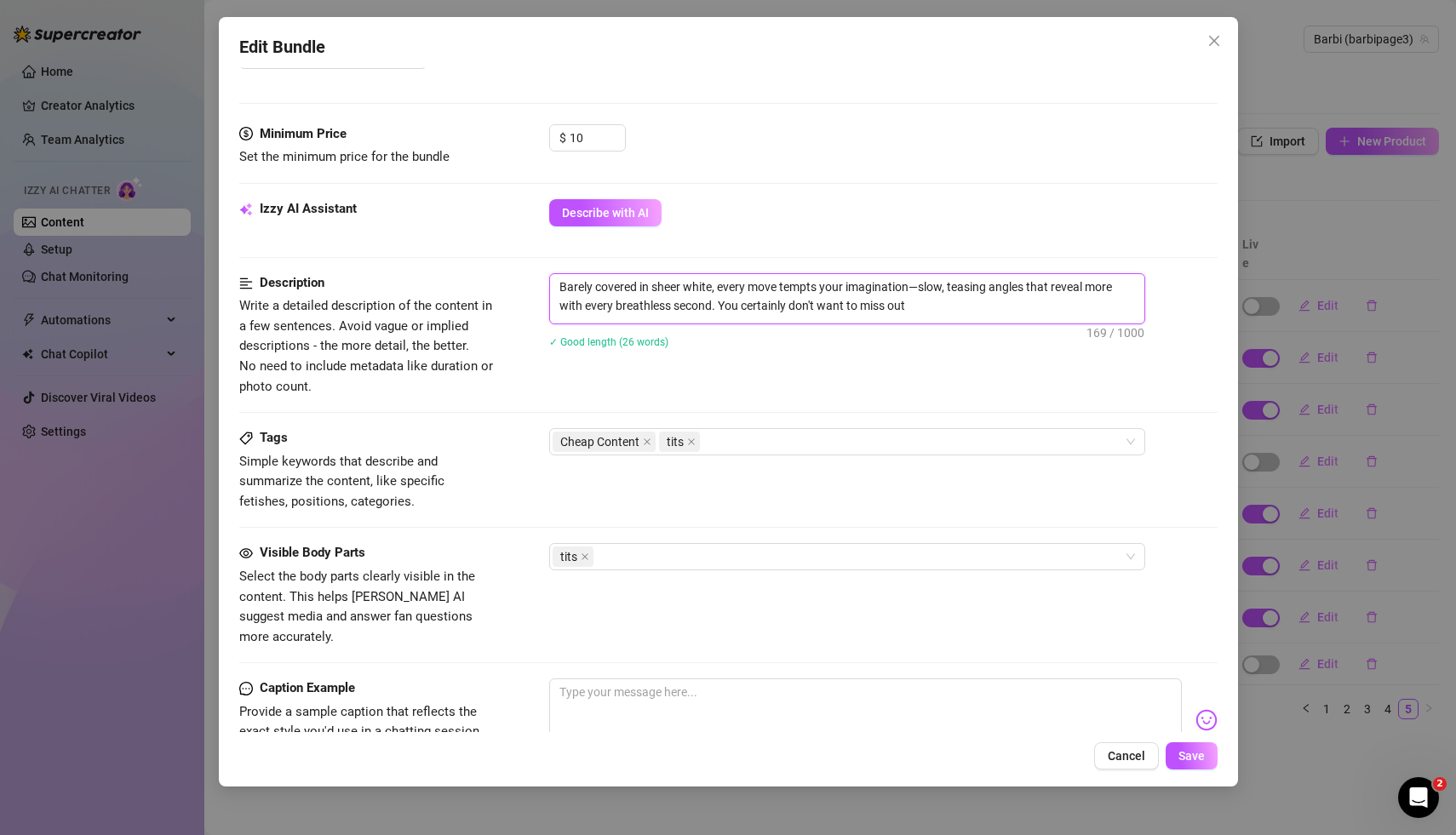
type textarea "Barely covered in sheer white, every move tempts your imagination—slow, teasing…"
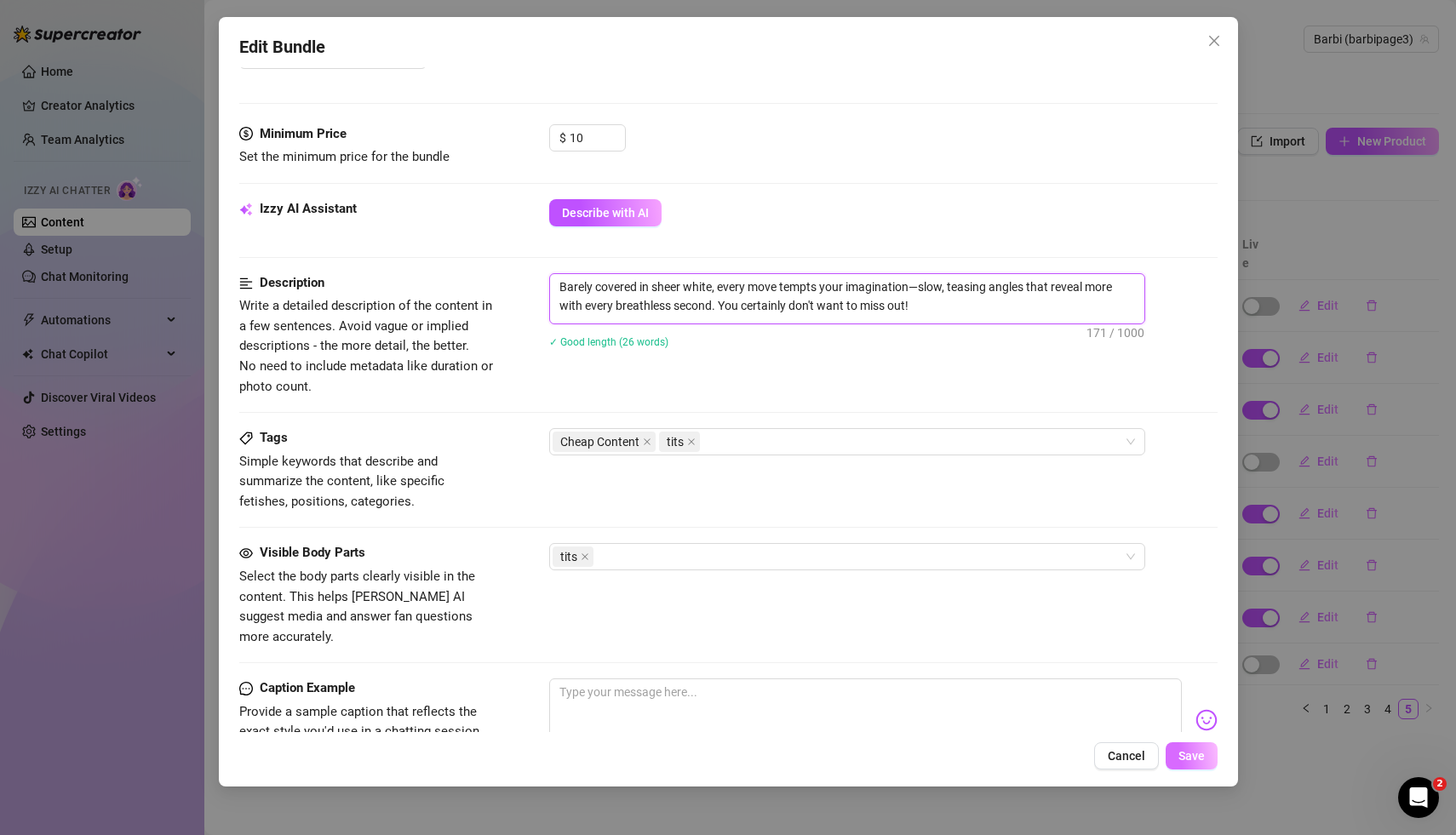
type textarea "Barely covered in sheer white, every move tempts your imagination—slow, teasing…"
click at [1186, 762] on span "Save" at bounding box center [1191, 756] width 26 height 13
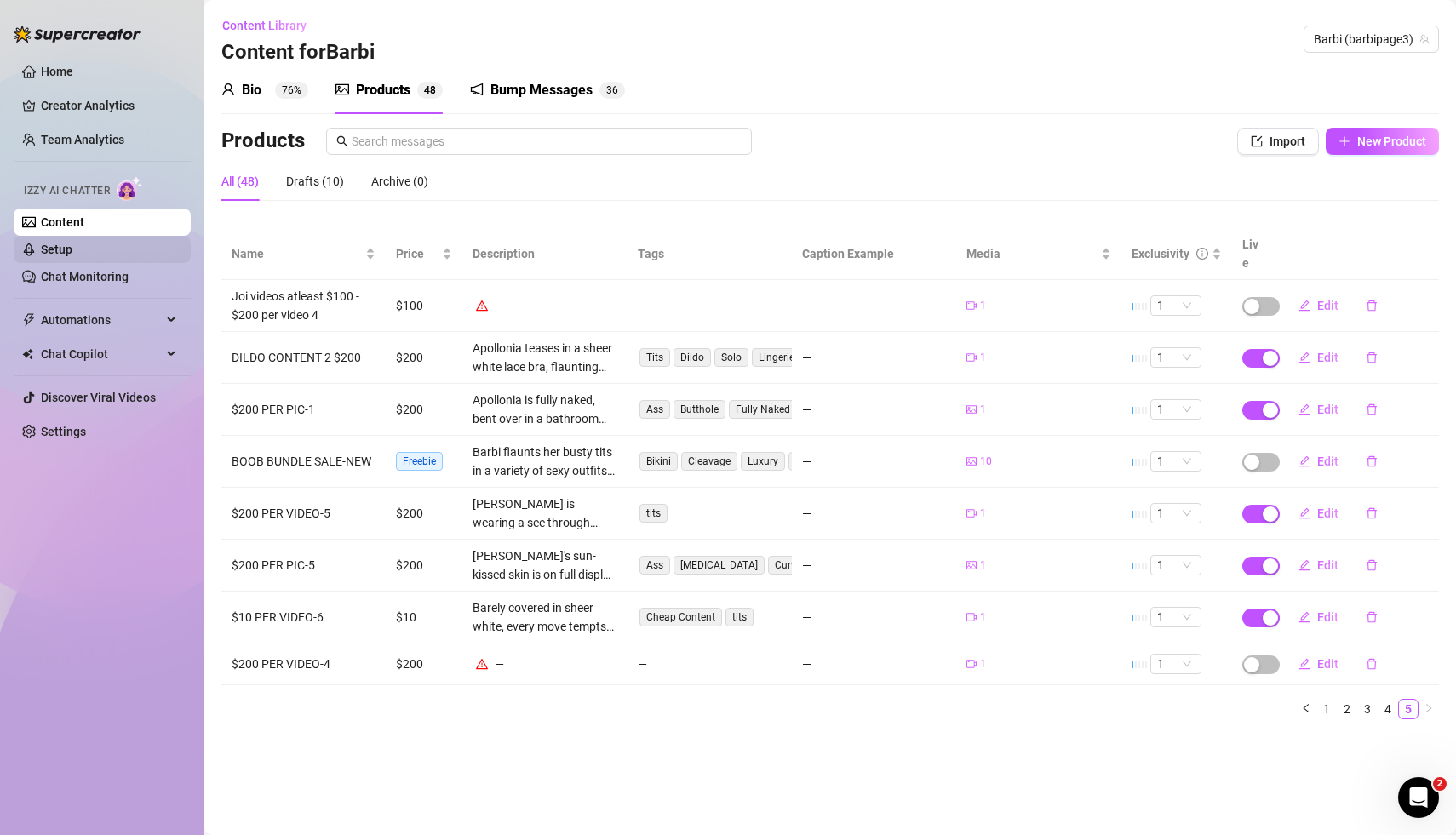
click at [73, 245] on link "Setup" at bounding box center [56, 250] width 31 height 13
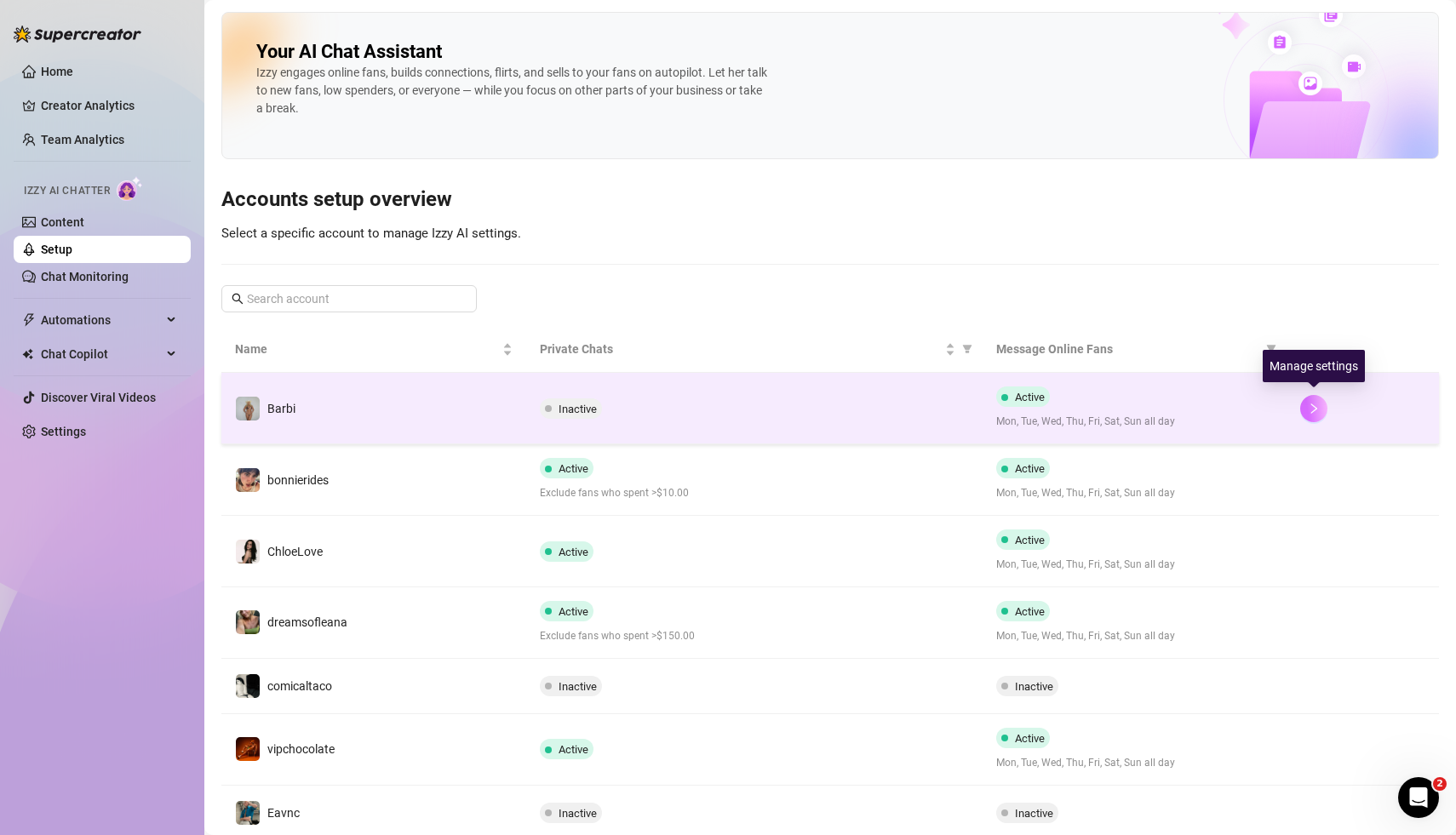
click at [1319, 406] on icon "right" at bounding box center [1313, 409] width 12 height 12
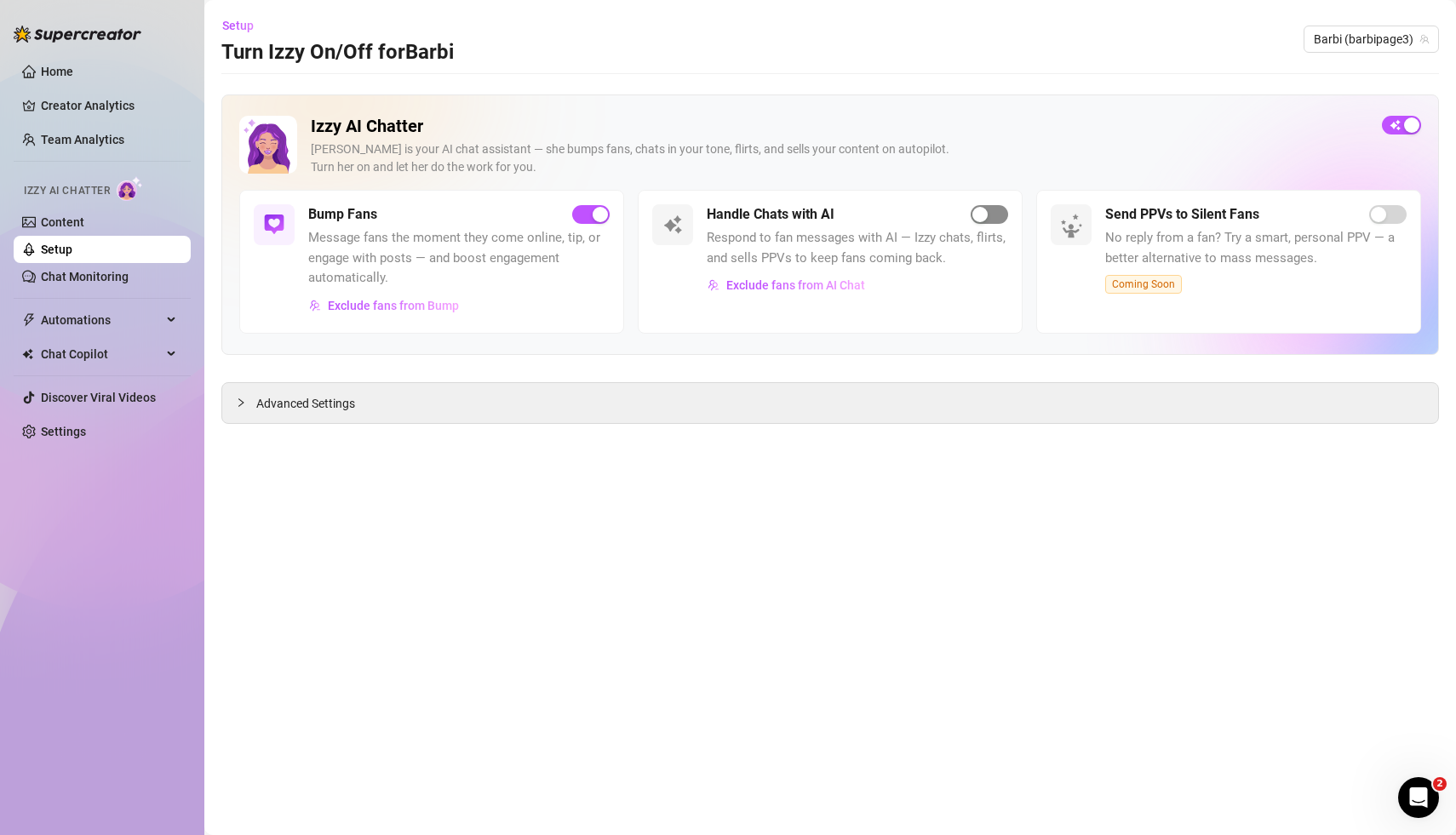
click at [984, 215] on div "button" at bounding box center [979, 215] width 15 height 15
click at [909, 600] on main "Setup Turn Izzy On/Off for [PERSON_NAME] (barbipage3) Izzy AI Chatter [PERSON_N…" at bounding box center [830, 417] width 1252 height 835
click at [865, 544] on main "Setup Turn Izzy On/Off for [PERSON_NAME] (barbipage3) Izzy AI Chatter [PERSON_N…" at bounding box center [830, 417] width 1252 height 835
click at [988, 641] on main "Setup Turn Izzy On/Off for [PERSON_NAME] (barbipage3) Izzy AI Chatter [PERSON_N…" at bounding box center [830, 417] width 1252 height 835
click at [842, 610] on main "Setup Turn Izzy On/Off for [PERSON_NAME] (barbipage3) Izzy AI Chatter [PERSON_N…" at bounding box center [830, 417] width 1252 height 835
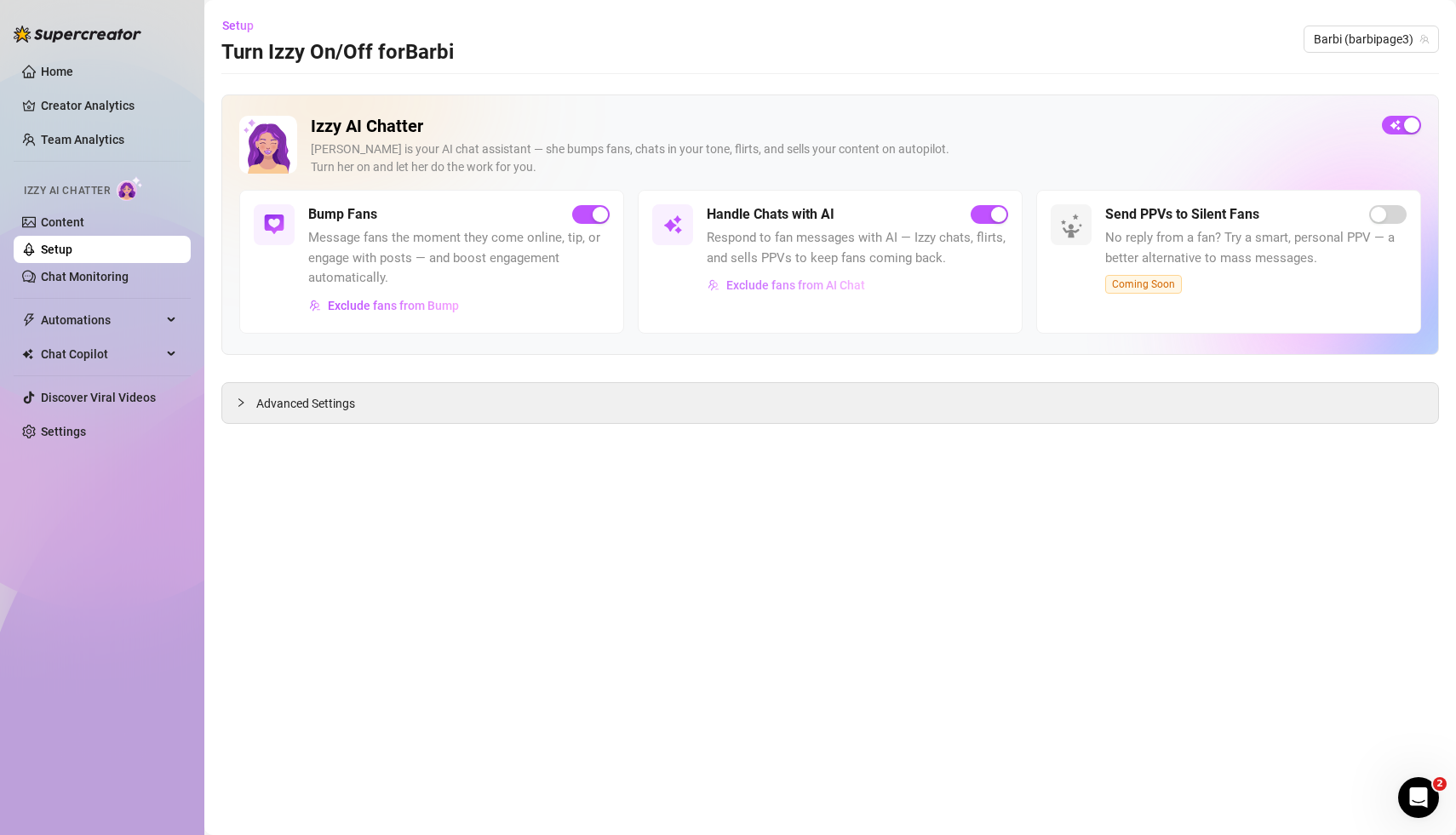
click at [826, 288] on span "Exclude fans from AI Chat" at bounding box center [795, 285] width 139 height 13
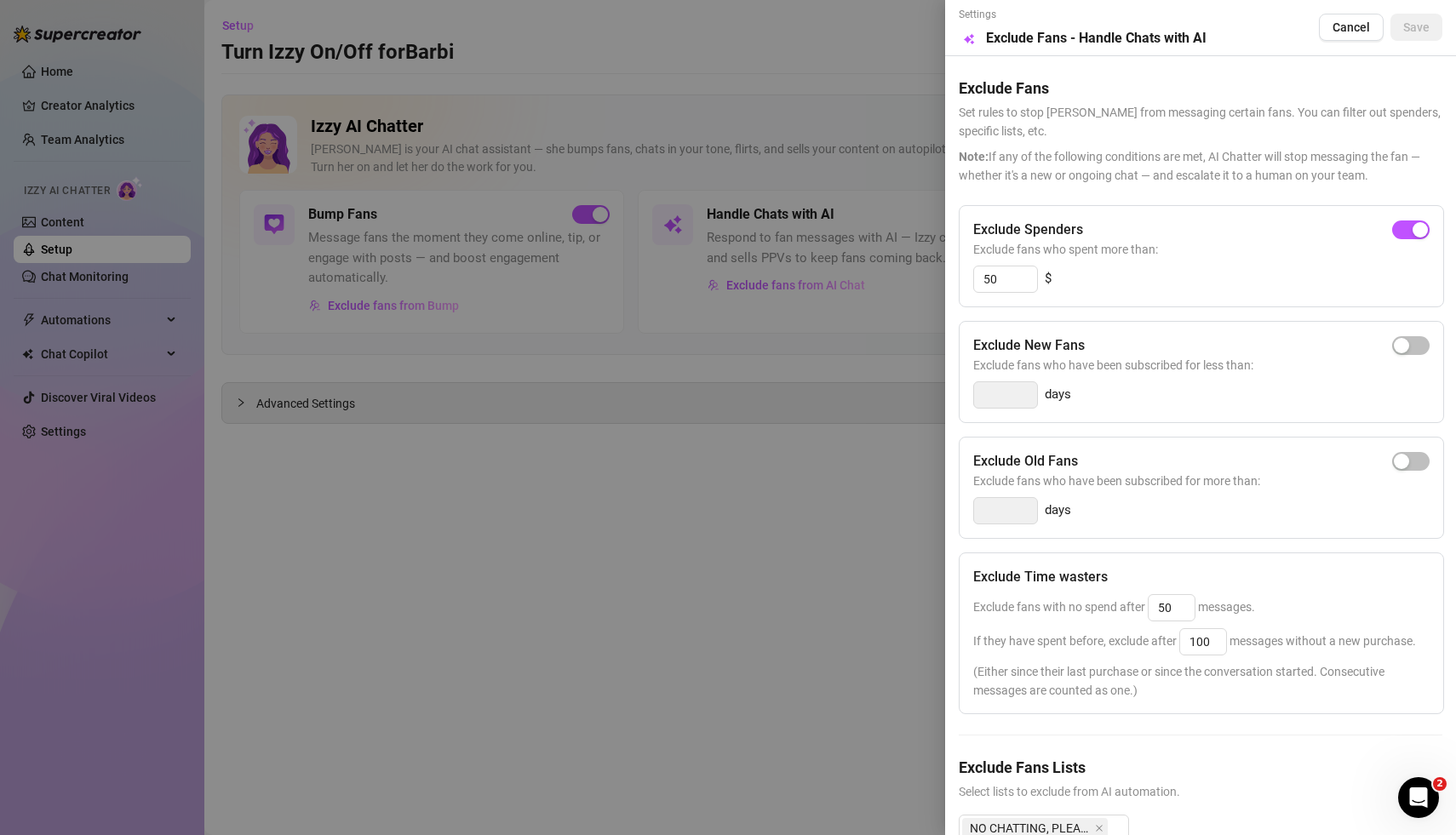
click at [620, 804] on div at bounding box center [728, 417] width 1456 height 835
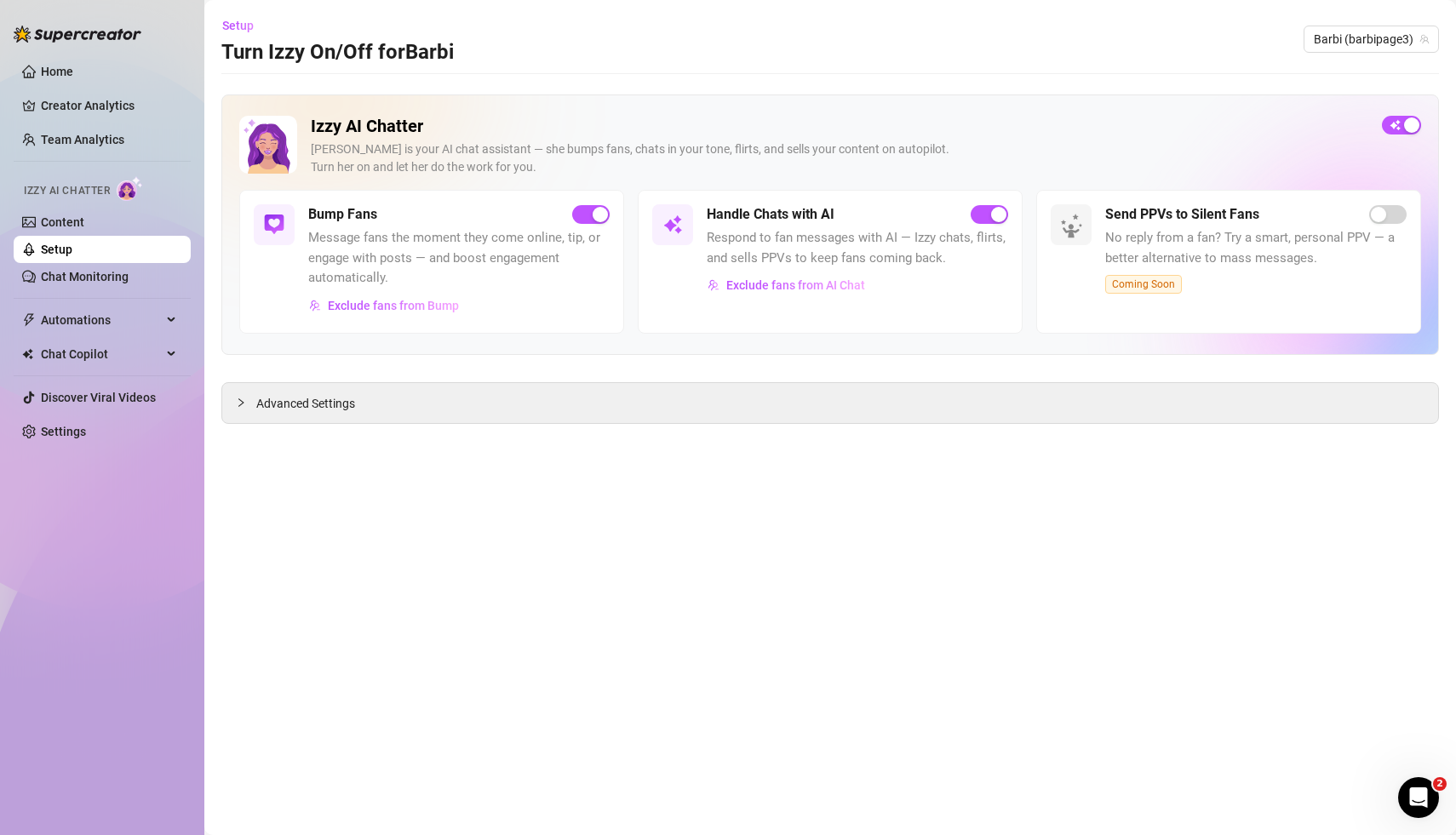
click at [1089, 645] on main "Setup Turn Izzy On/Off for [PERSON_NAME] (barbipage3) Izzy AI Chatter [PERSON_N…" at bounding box center [830, 417] width 1252 height 835
click at [721, 532] on main "Setup Turn Izzy On/Off for [PERSON_NAME] (barbipage3) Izzy AI Chatter [PERSON_N…" at bounding box center [830, 417] width 1252 height 835
click at [743, 521] on main "Setup Turn Izzy On/Off for [PERSON_NAME] (barbipage3) Izzy AI Chatter [PERSON_N…" at bounding box center [830, 417] width 1252 height 835
click at [704, 541] on main "Setup Turn Izzy On/Off for [PERSON_NAME] (barbipage3) Izzy AI Chatter [PERSON_N…" at bounding box center [830, 417] width 1252 height 835
click at [752, 600] on main "Setup Turn Izzy On/Off for [PERSON_NAME] (barbipage3) Izzy AI Chatter [PERSON_N…" at bounding box center [830, 417] width 1252 height 835
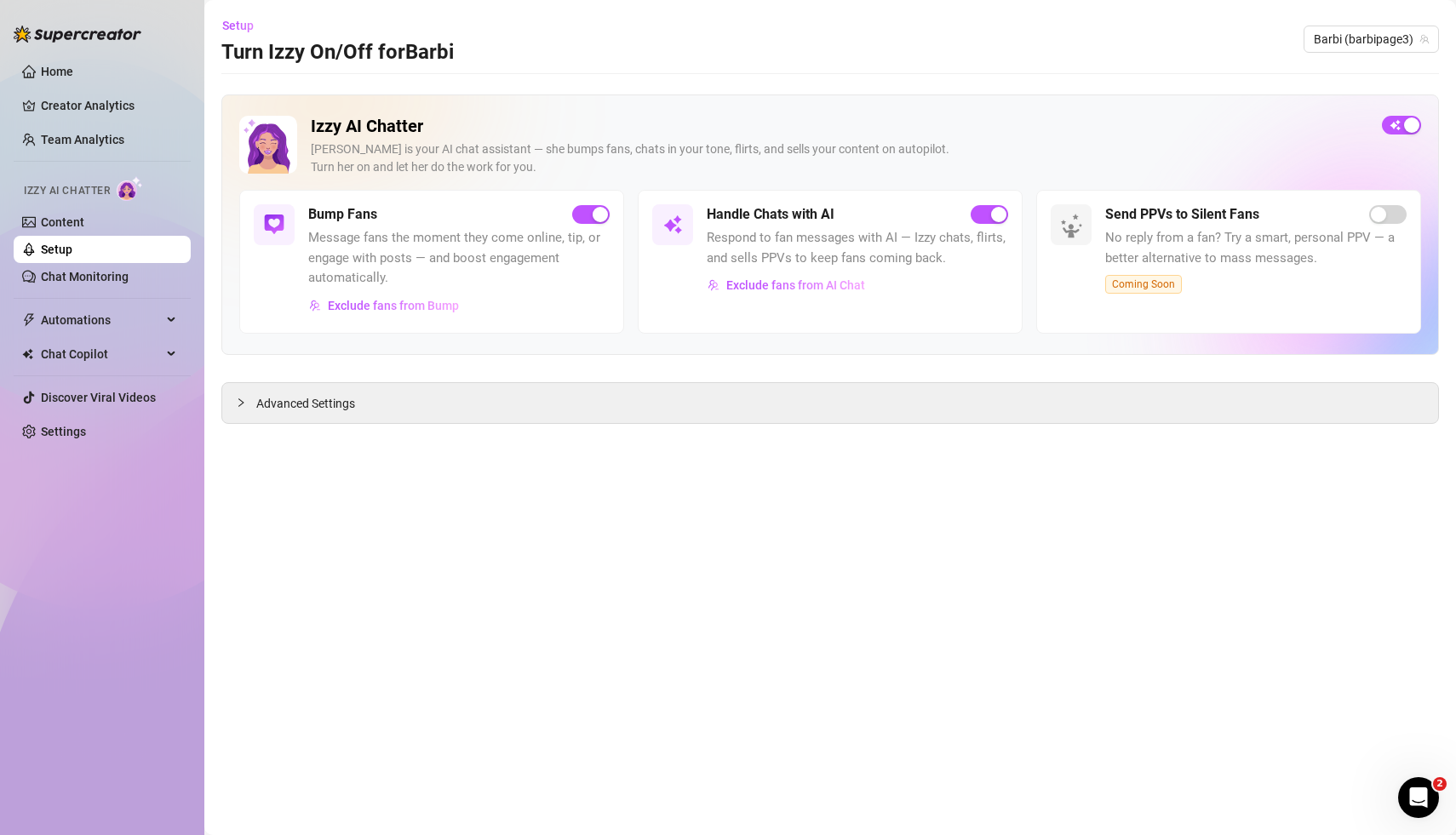
drag, startPoint x: 971, startPoint y: 609, endPoint x: 971, endPoint y: 626, distance: 17.0
click at [971, 626] on main "Setup Turn Izzy On/Off for [PERSON_NAME] (barbipage3) Izzy AI Chatter [PERSON_N…" at bounding box center [830, 417] width 1252 height 835
click at [1262, 496] on main "Setup Turn Izzy On/Off for [PERSON_NAME] (barbipage3) Izzy AI Chatter [PERSON_N…" at bounding box center [830, 417] width 1252 height 835
click at [565, 548] on main "Setup Turn Izzy On/Off for [PERSON_NAME] (barbipage3) Izzy AI Chatter [PERSON_N…" at bounding box center [830, 417] width 1252 height 835
click at [1086, 52] on div "Setup Turn Izzy On/Off for [PERSON_NAME] (barbipage3)" at bounding box center [830, 40] width 1218 height 55
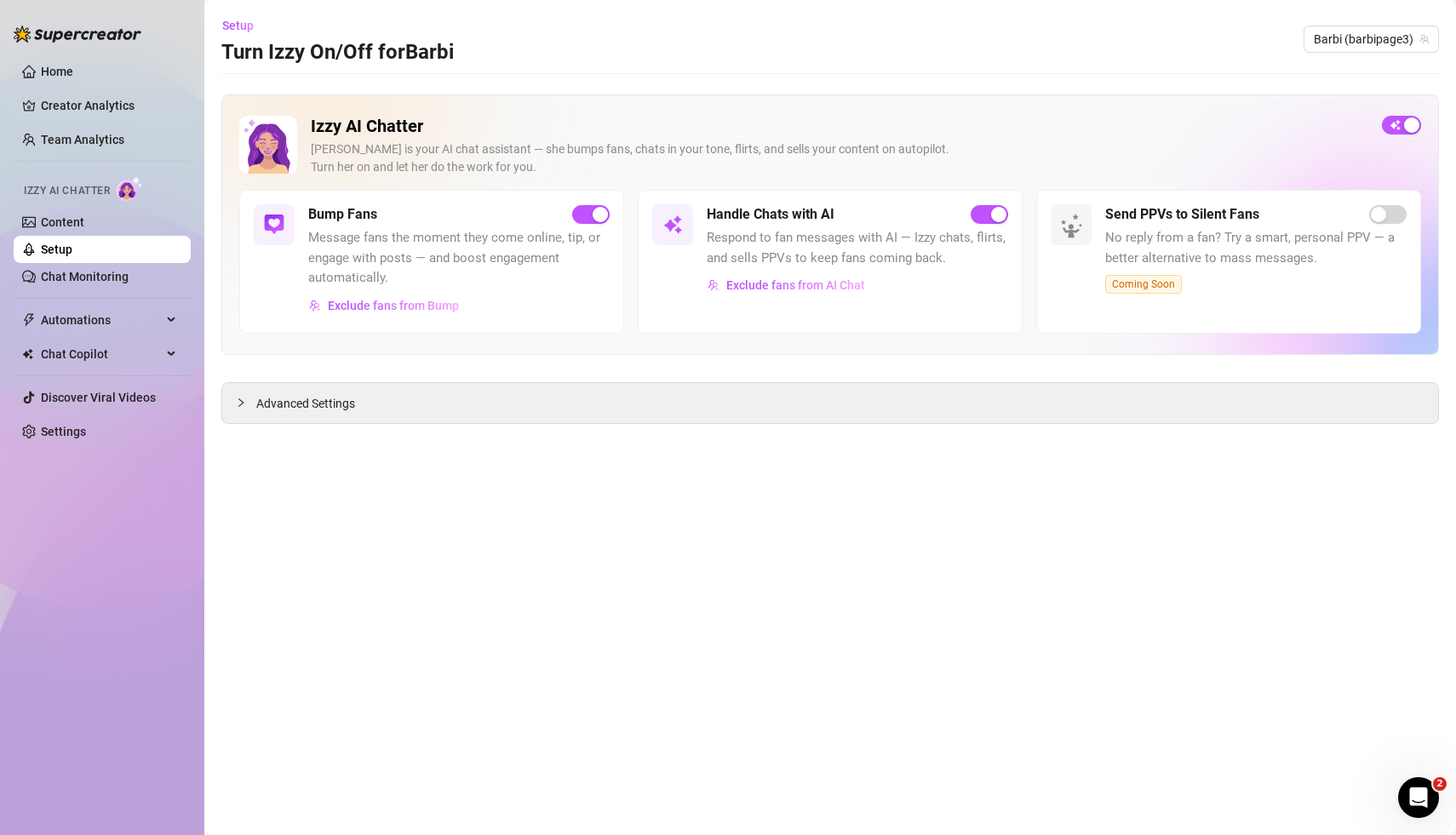
click at [1116, 61] on div "Setup Turn Izzy On/Off for [PERSON_NAME] (barbipage3)" at bounding box center [830, 40] width 1218 height 55
click at [1408, 118] on div "button" at bounding box center [1412, 125] width 15 height 15
click at [962, 519] on main "Setup Turn Izzy On/Off for [PERSON_NAME] (barbipage3) Izzy AI Chatter [PERSON_N…" at bounding box center [830, 417] width 1252 height 835
click at [61, 68] on link "Home" at bounding box center [57, 71] width 32 height 13
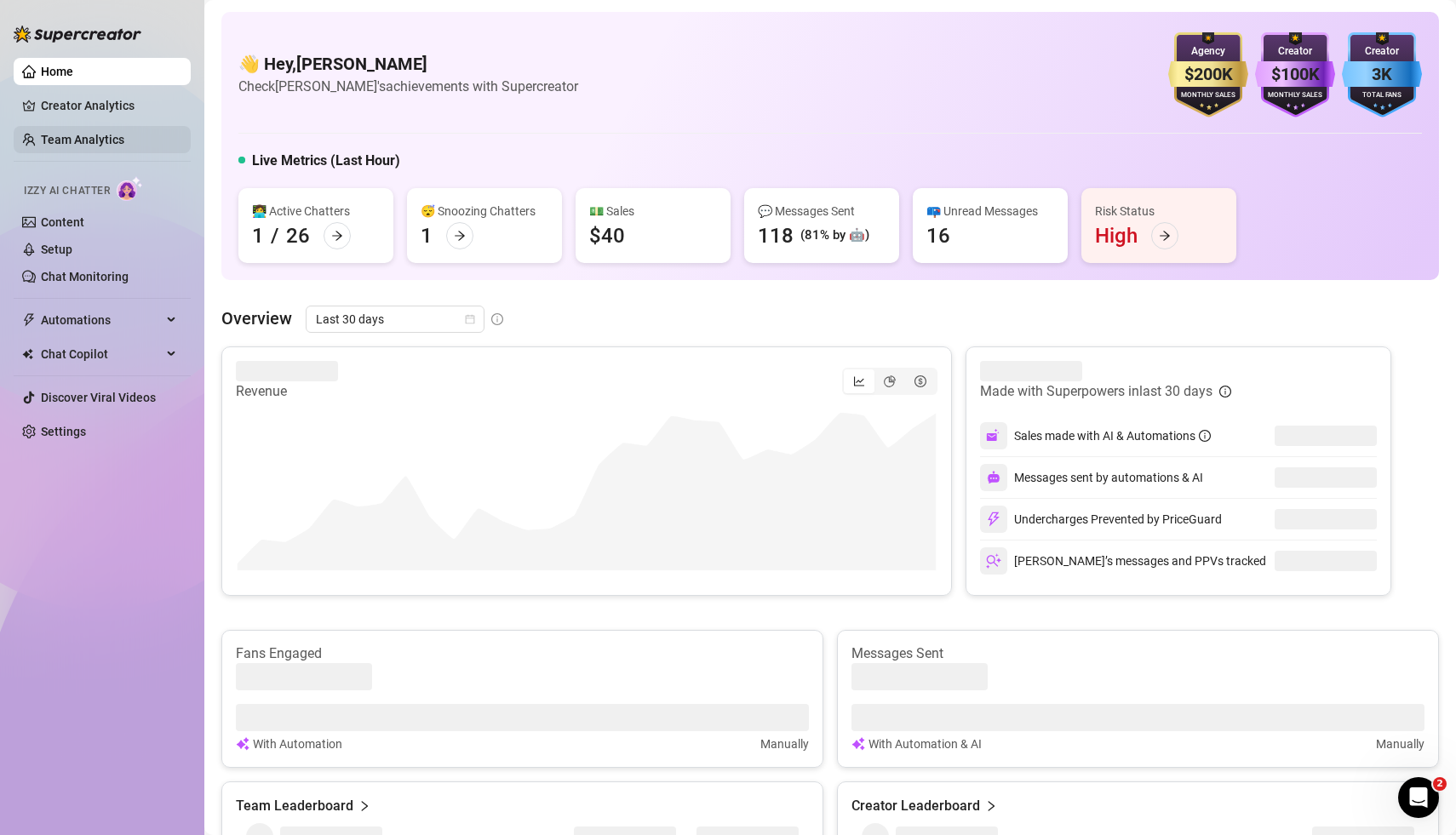
click at [120, 133] on link "Team Analytics" at bounding box center [82, 139] width 83 height 13
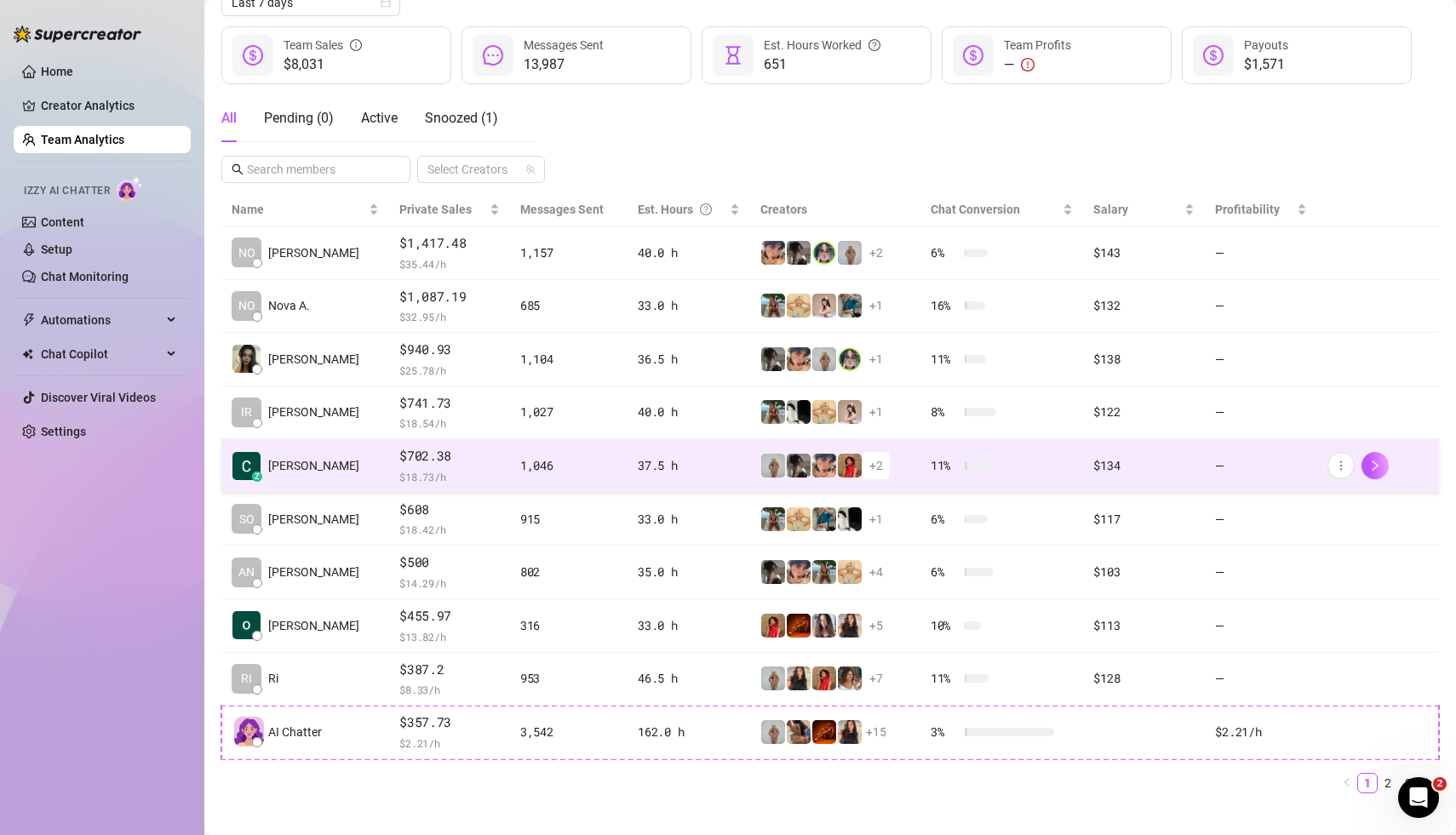
scroll to position [230, 0]
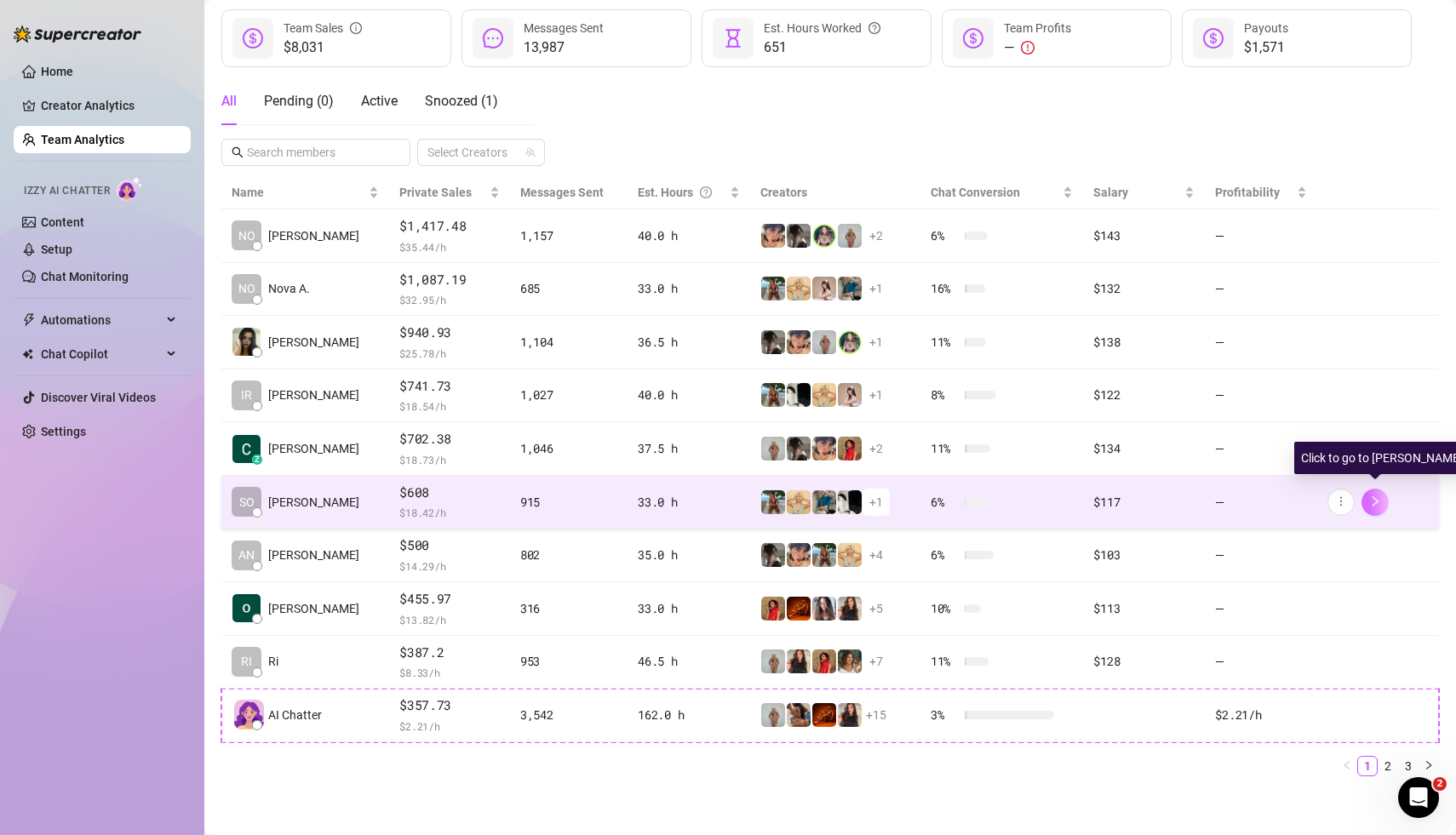
click at [1377, 501] on icon "right" at bounding box center [1375, 501] width 12 height 12
